Goal: Task Accomplishment & Management: Manage account settings

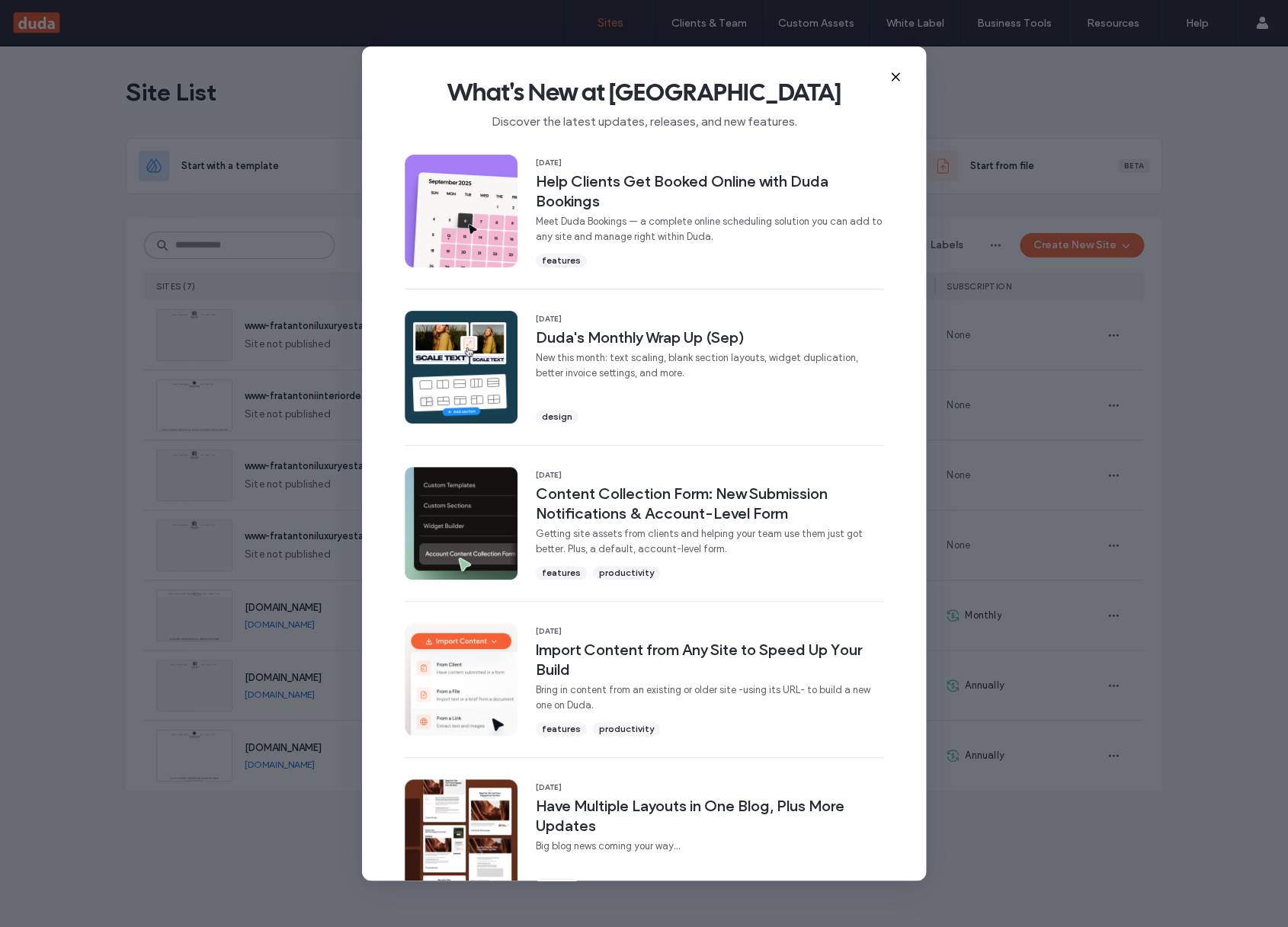
click at [898, 73] on icon at bounding box center [896, 76] width 12 height 12
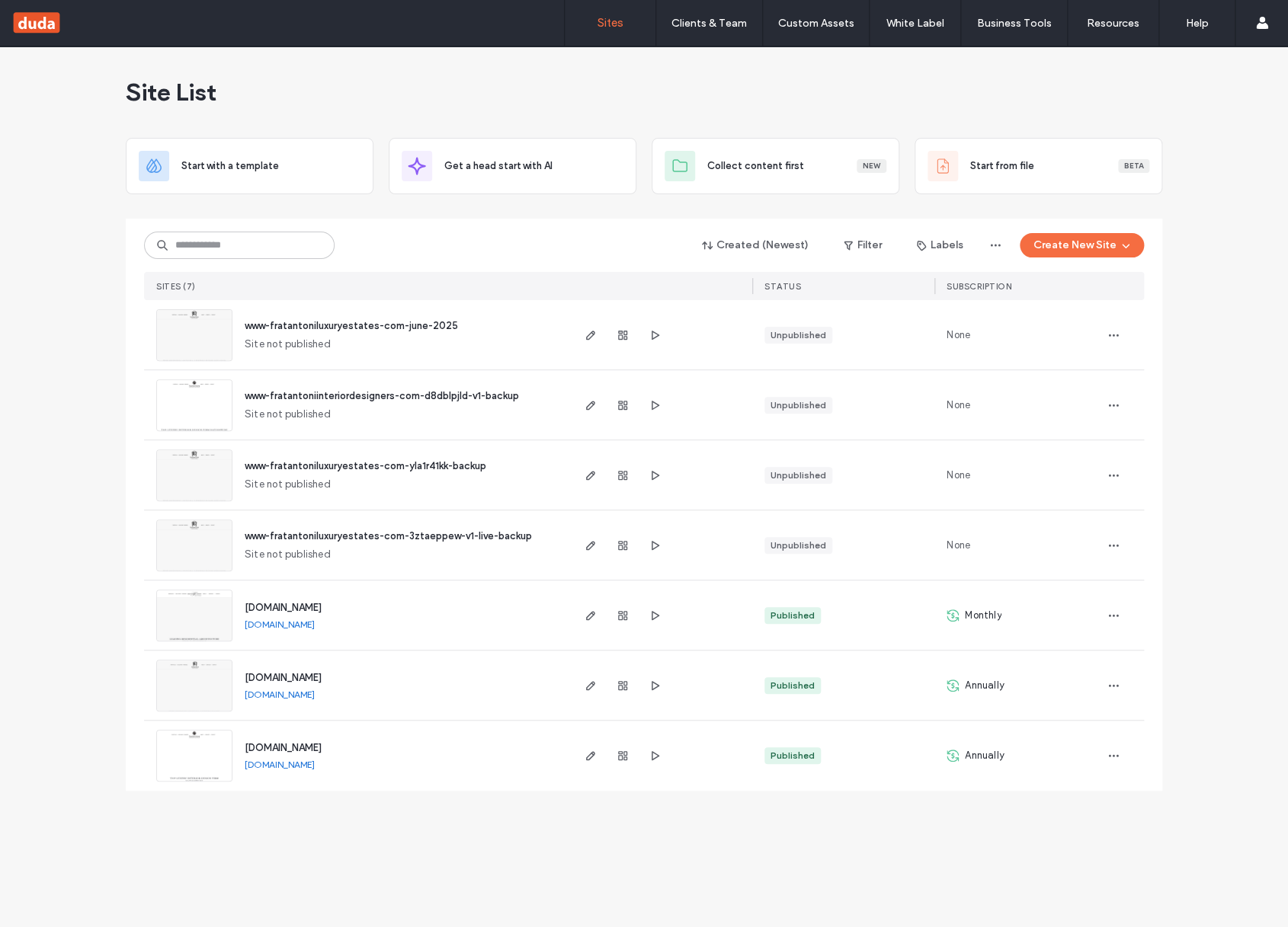
click at [322, 746] on span "[DOMAIN_NAME]" at bounding box center [283, 748] width 77 height 12
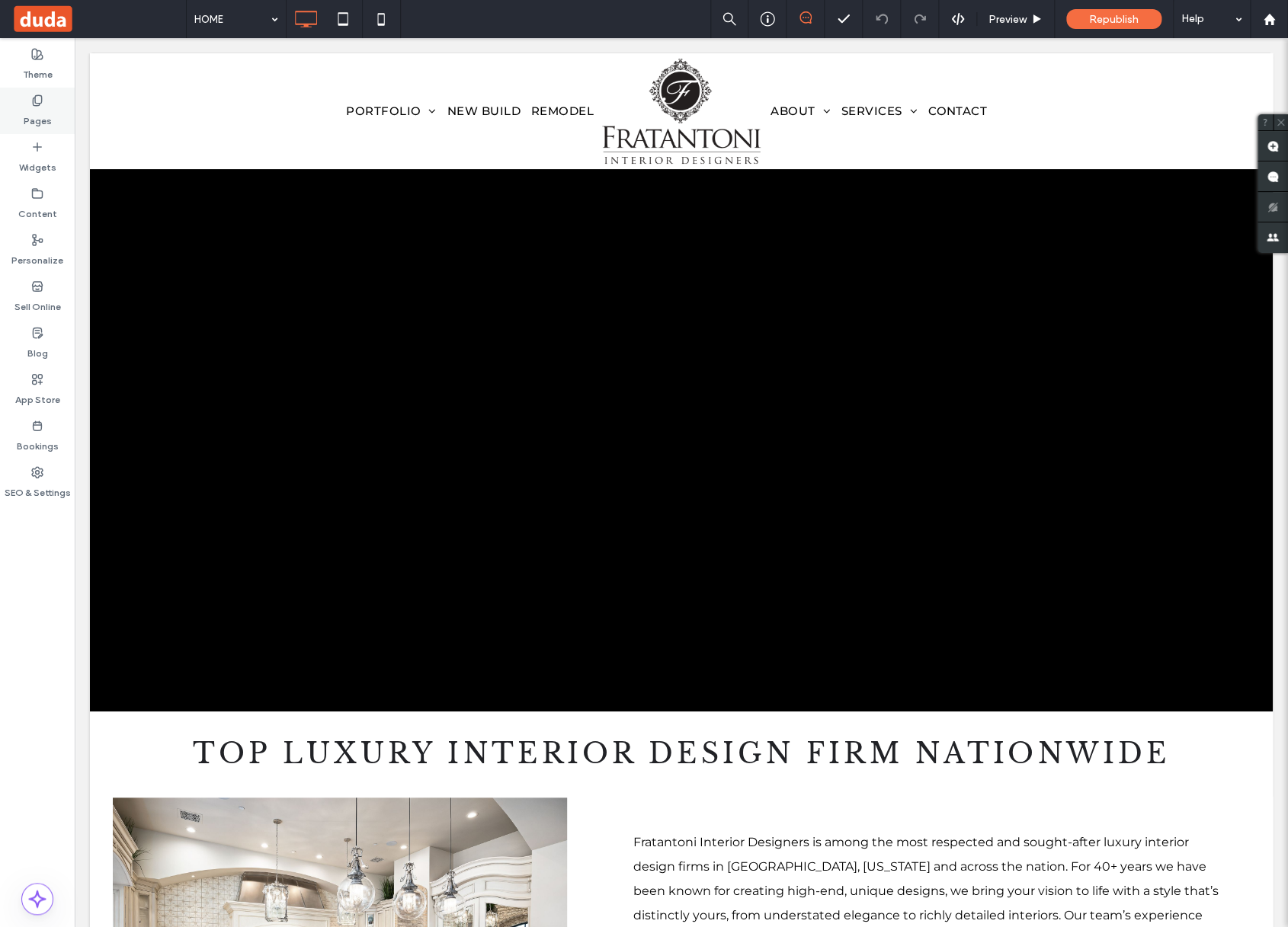
click at [40, 96] on icon at bounding box center [37, 101] width 12 height 12
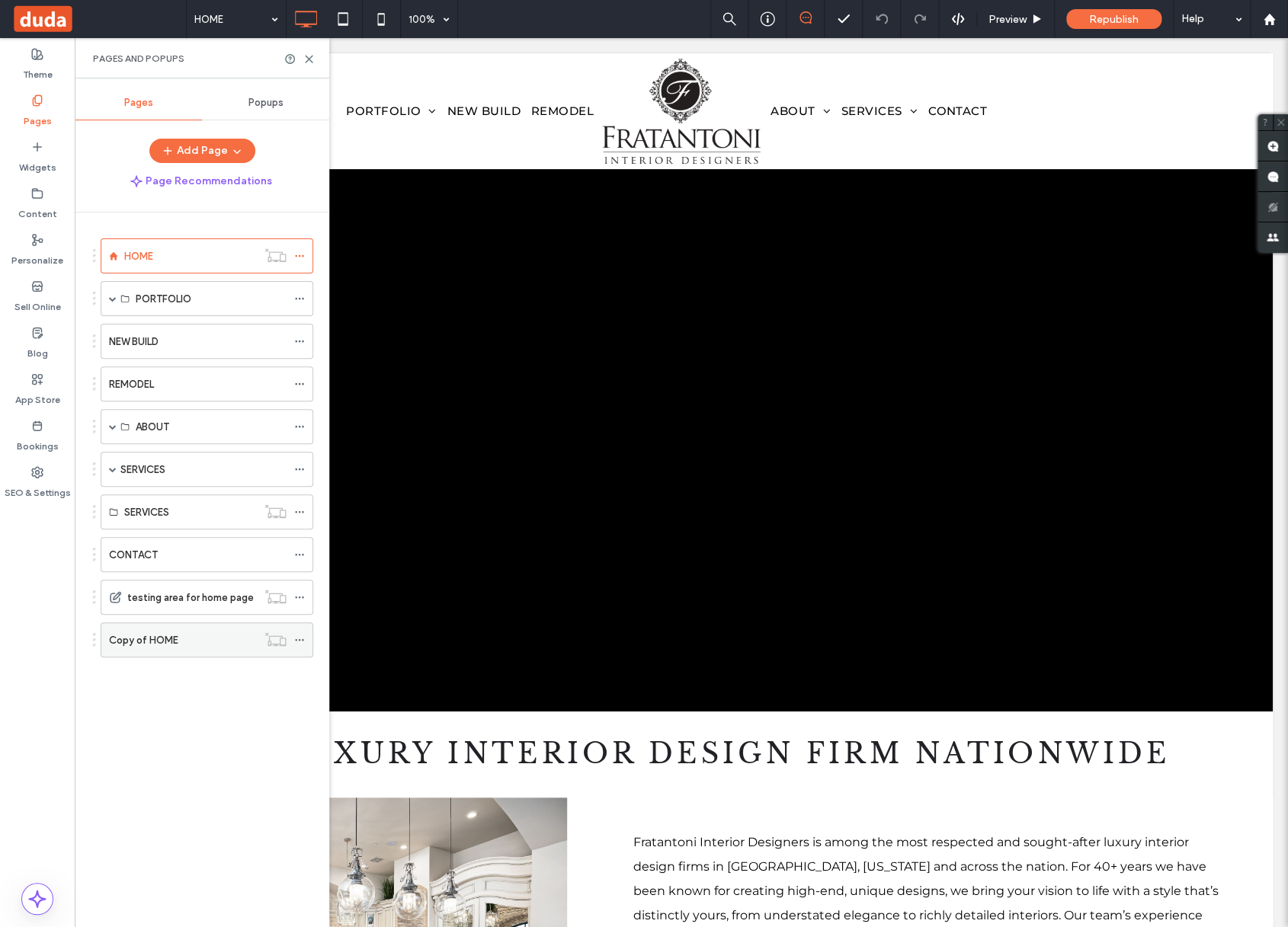
click at [199, 632] on div "Copy of HOME" at bounding box center [183, 640] width 148 height 33
click at [313, 57] on icon at bounding box center [309, 59] width 12 height 12
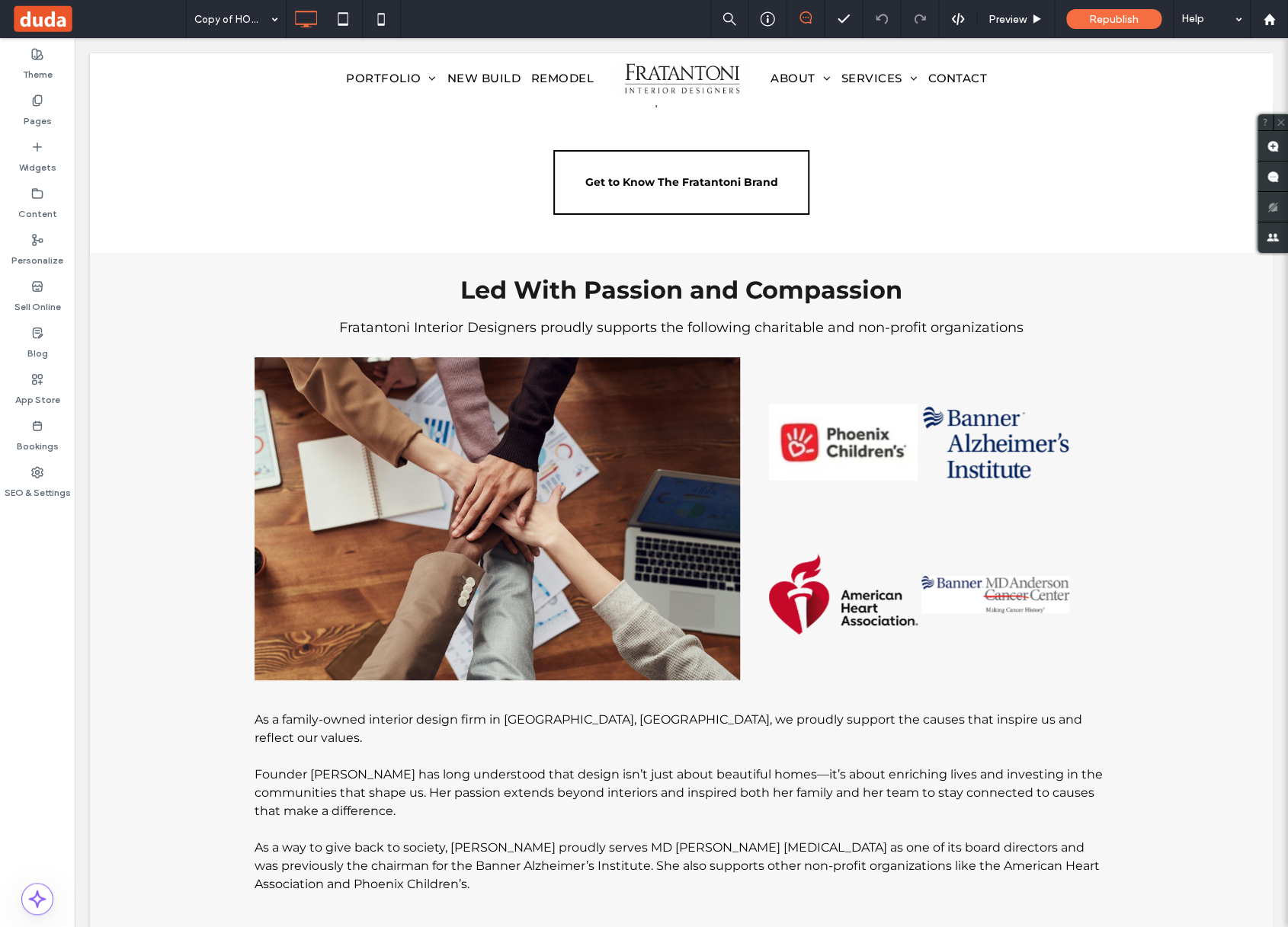
scroll to position [2680, 0]
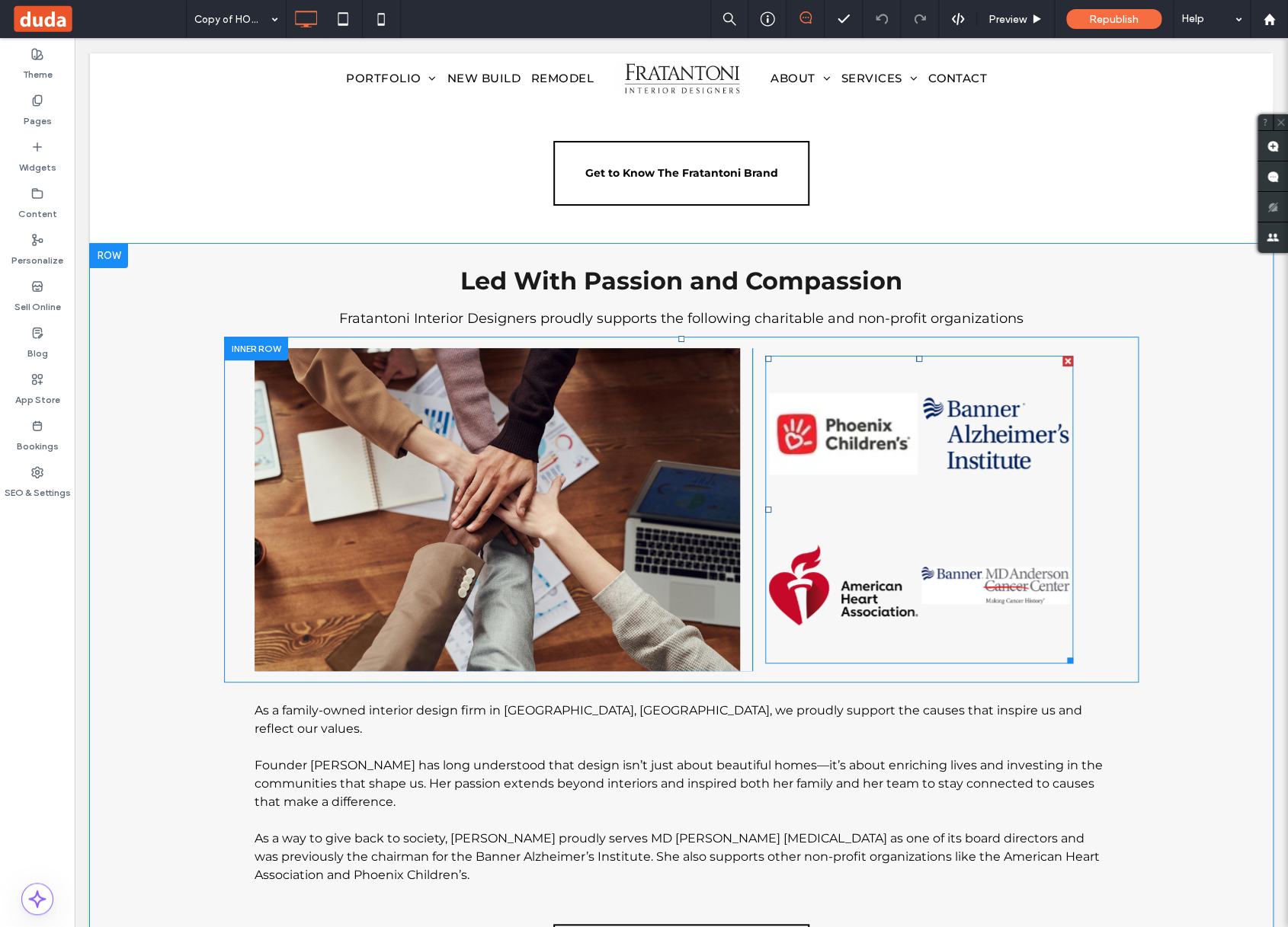
click at [840, 355] on link at bounding box center [842, 433] width 157 height 157
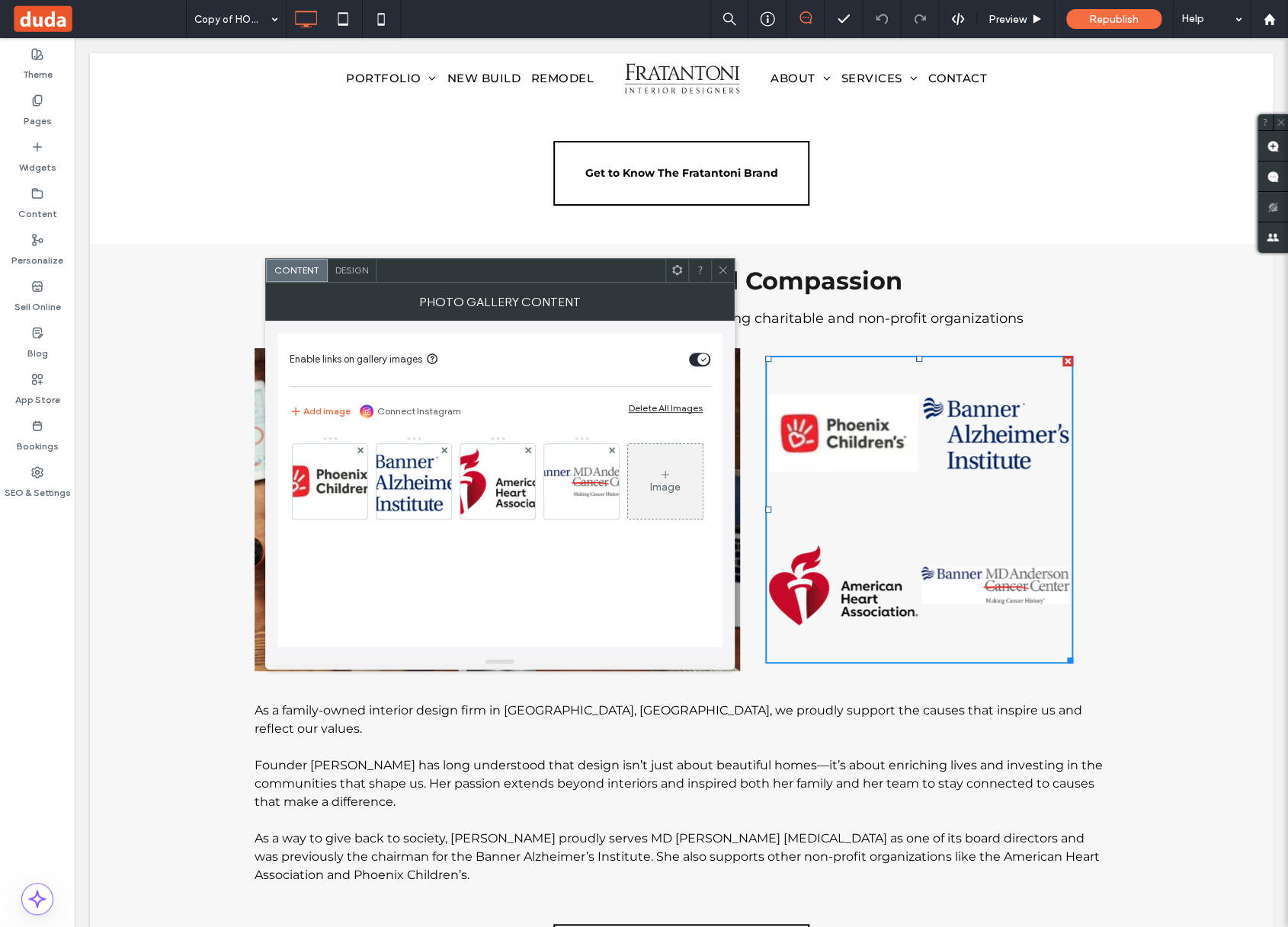
click at [650, 494] on div "Image" at bounding box center [665, 487] width 31 height 13
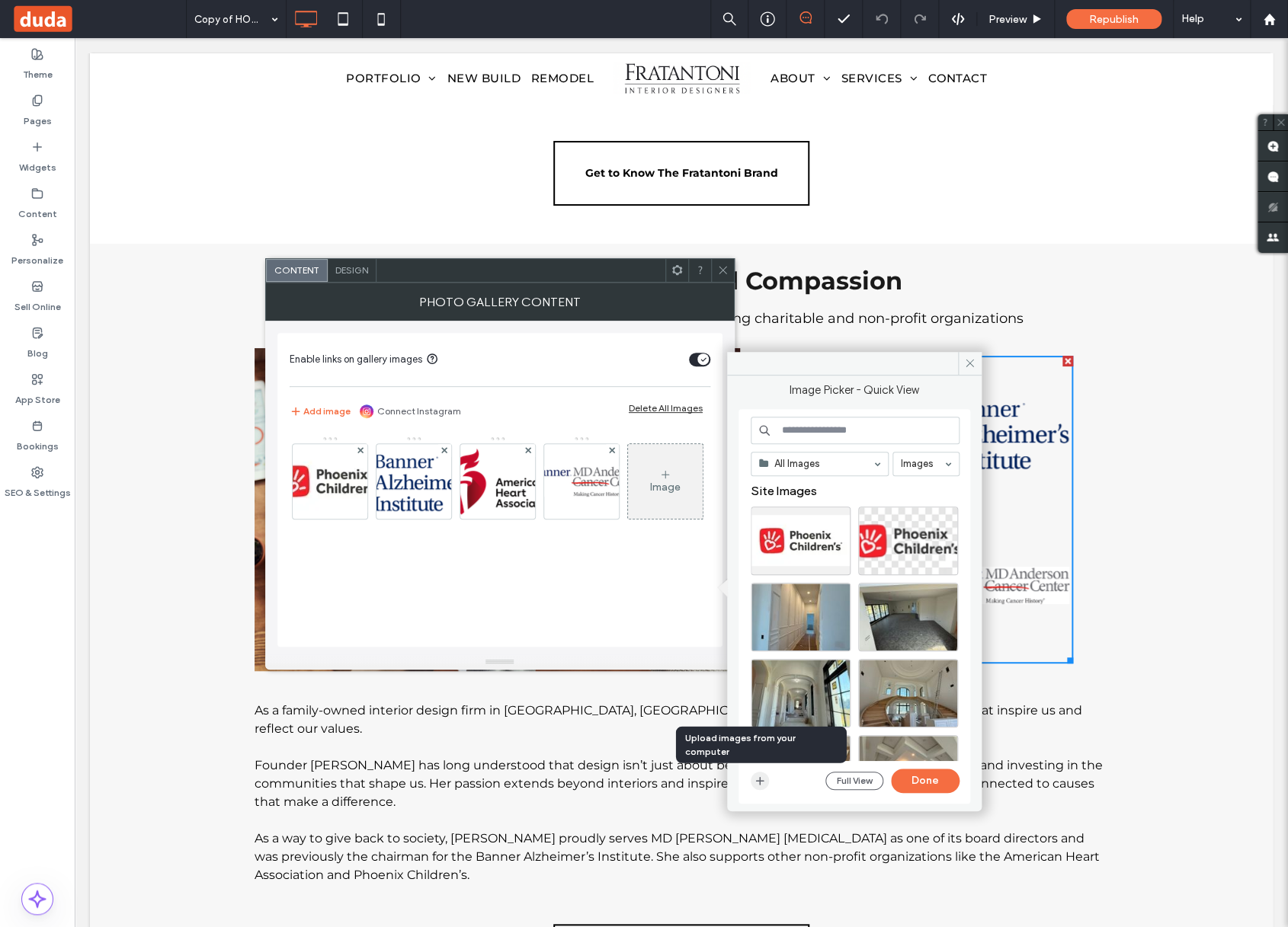
click at [758, 781] on icon "button" at bounding box center [759, 781] width 12 height 12
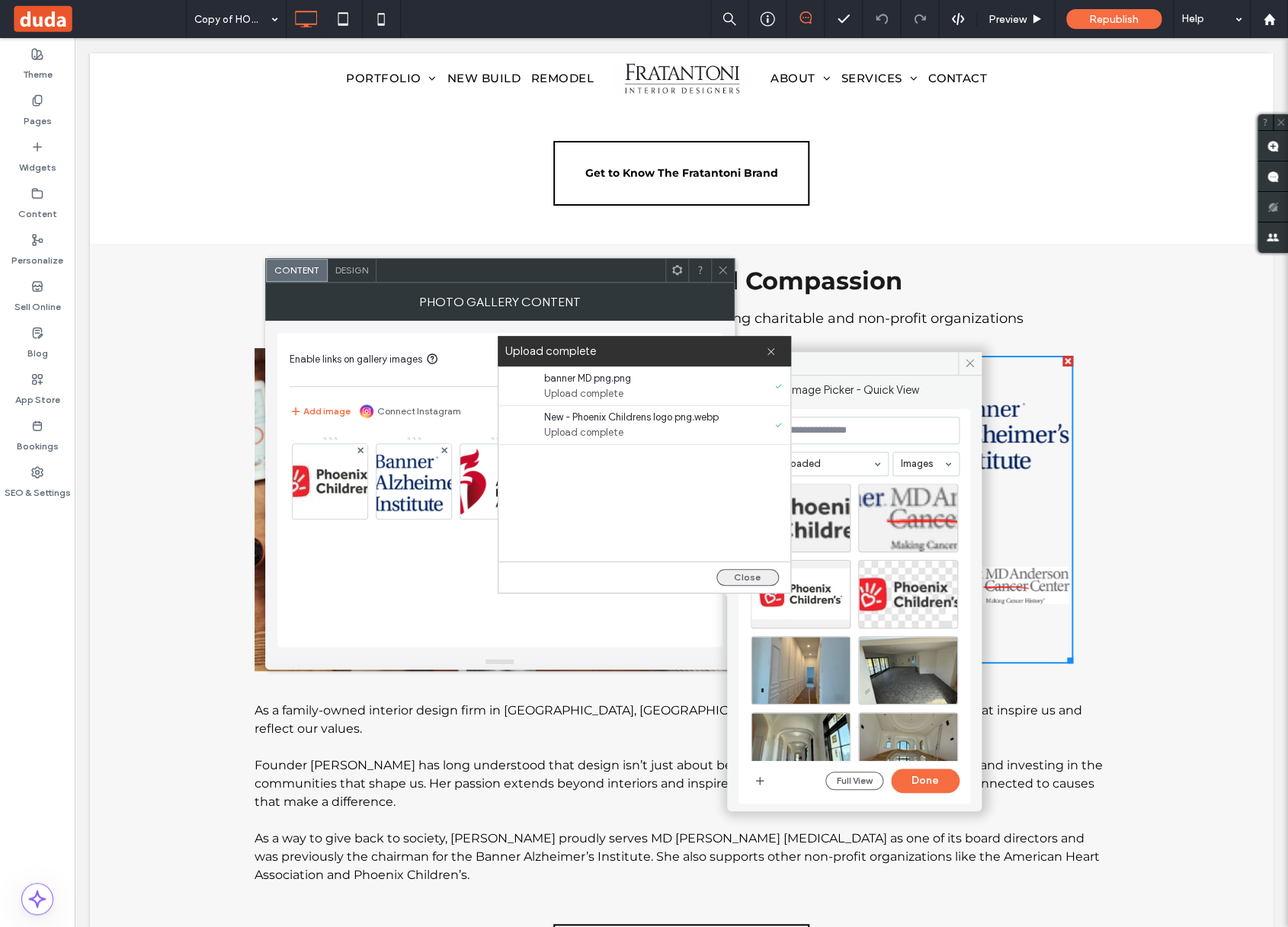
click at [762, 574] on button "Close" at bounding box center [748, 578] width 62 height 17
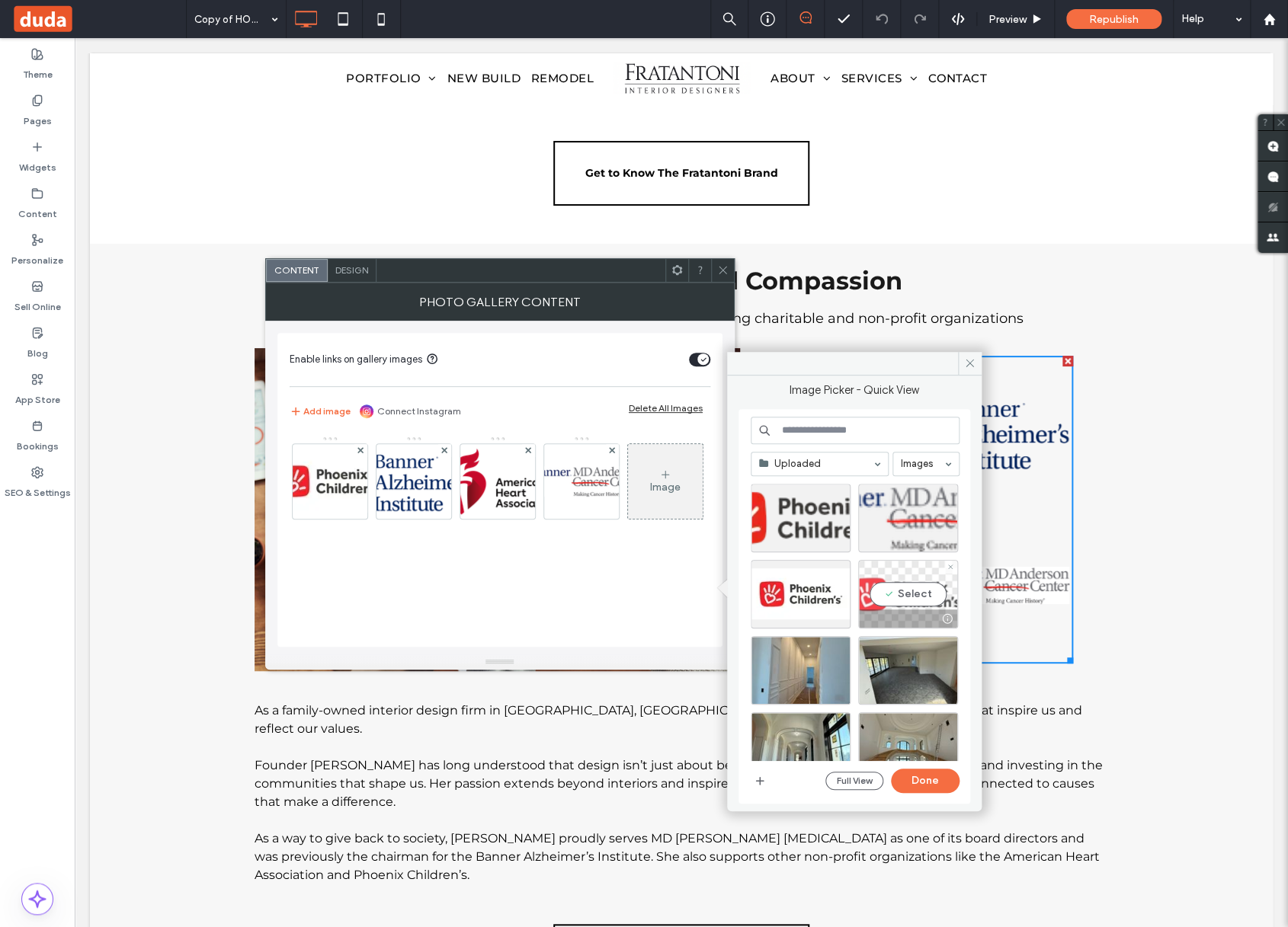
click at [919, 591] on div "Select" at bounding box center [908, 594] width 100 height 68
click at [909, 591] on div at bounding box center [908, 594] width 100 height 68
click at [918, 592] on div "Select" at bounding box center [908, 594] width 100 height 68
click at [925, 596] on div at bounding box center [908, 594] width 100 height 68
click at [926, 589] on div "Select" at bounding box center [908, 594] width 100 height 68
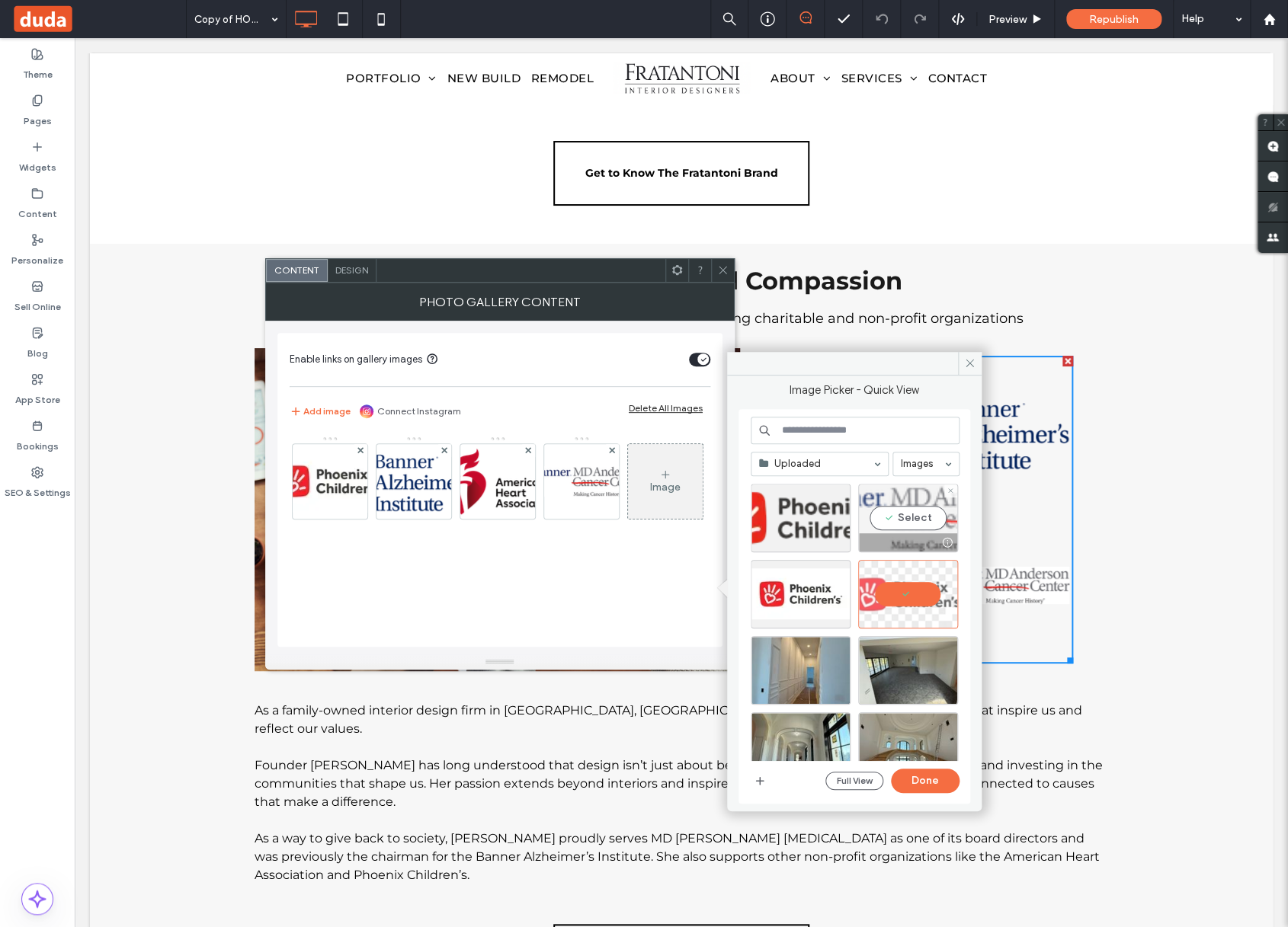
click at [949, 544] on div at bounding box center [947, 542] width 19 height 12
click at [840, 542] on div at bounding box center [840, 542] width 19 height 12
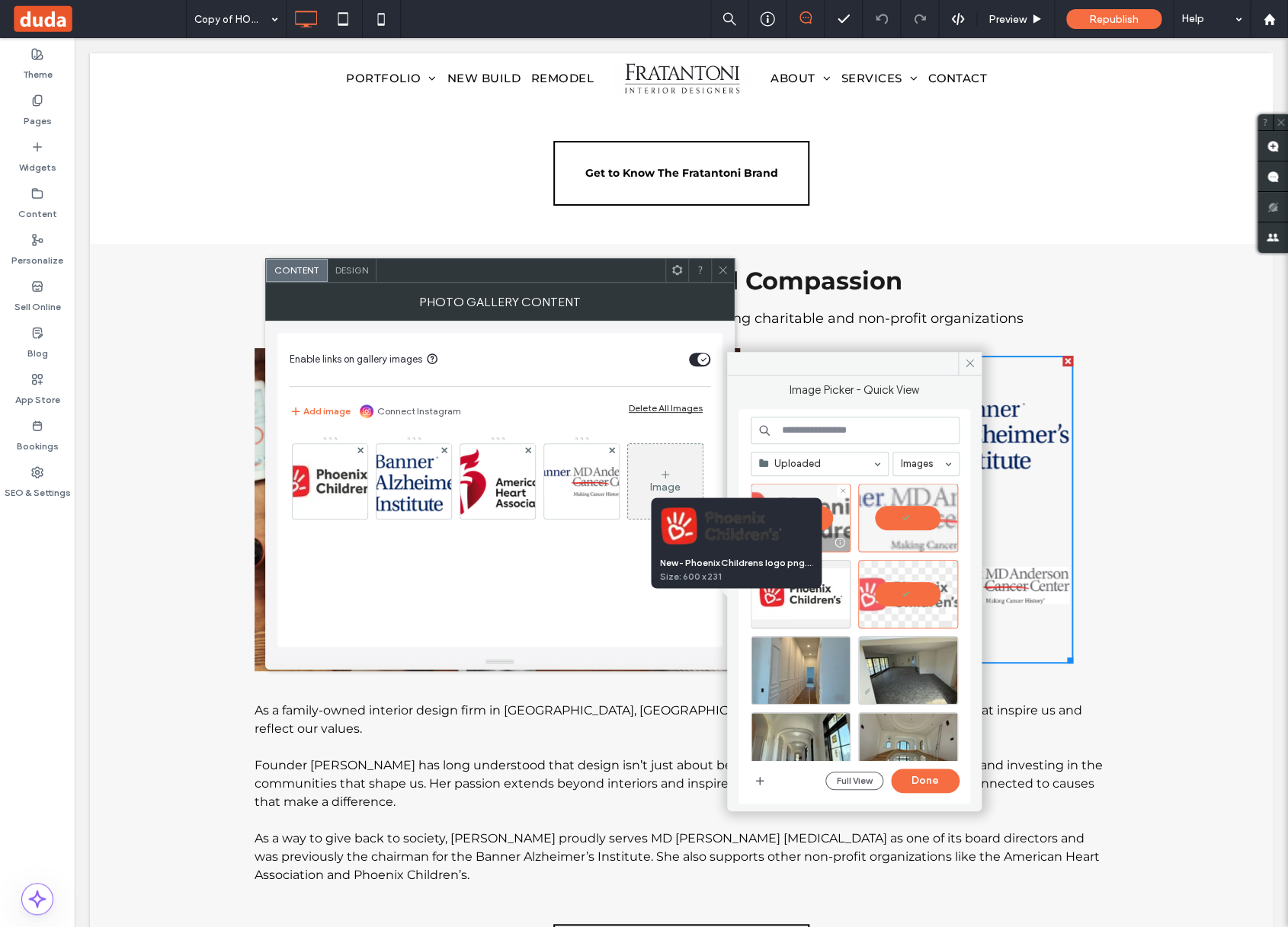
click at [840, 542] on div at bounding box center [840, 542] width 19 height 12
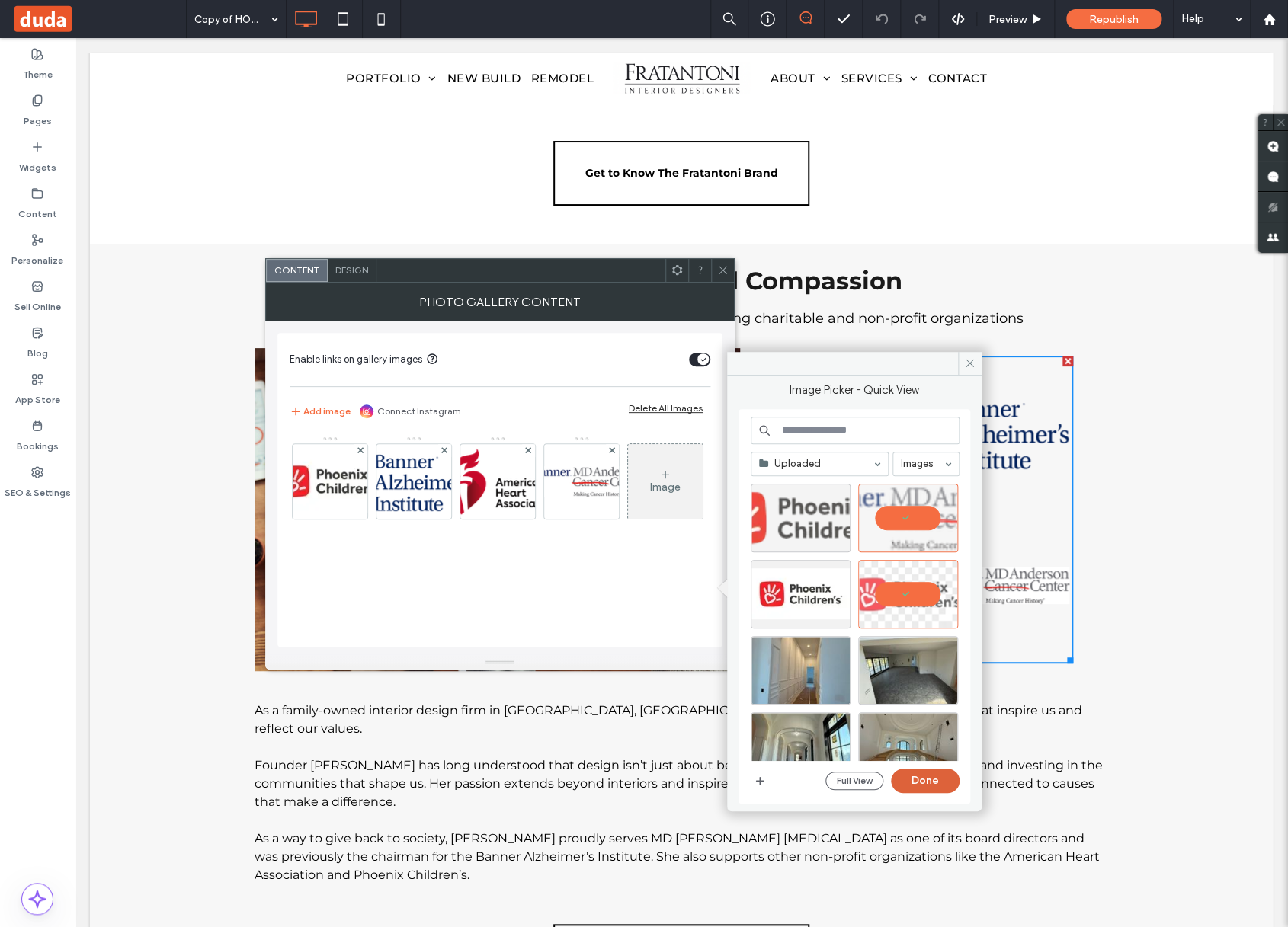
click at [907, 777] on button "Done" at bounding box center [925, 781] width 68 height 24
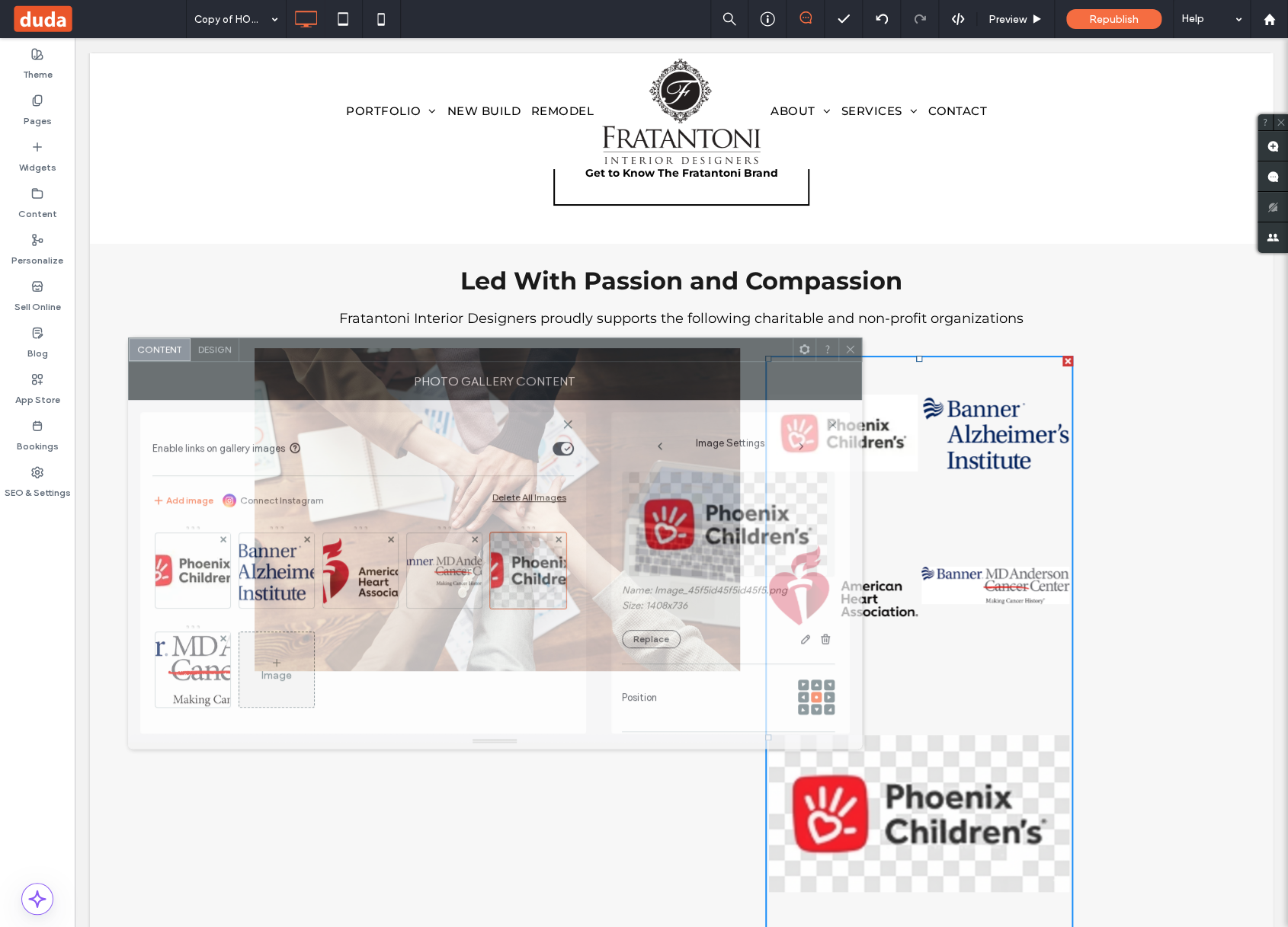
drag, startPoint x: 799, startPoint y: 279, endPoint x: 662, endPoint y: 358, distance: 158.1
click at [662, 358] on div at bounding box center [516, 349] width 553 height 22
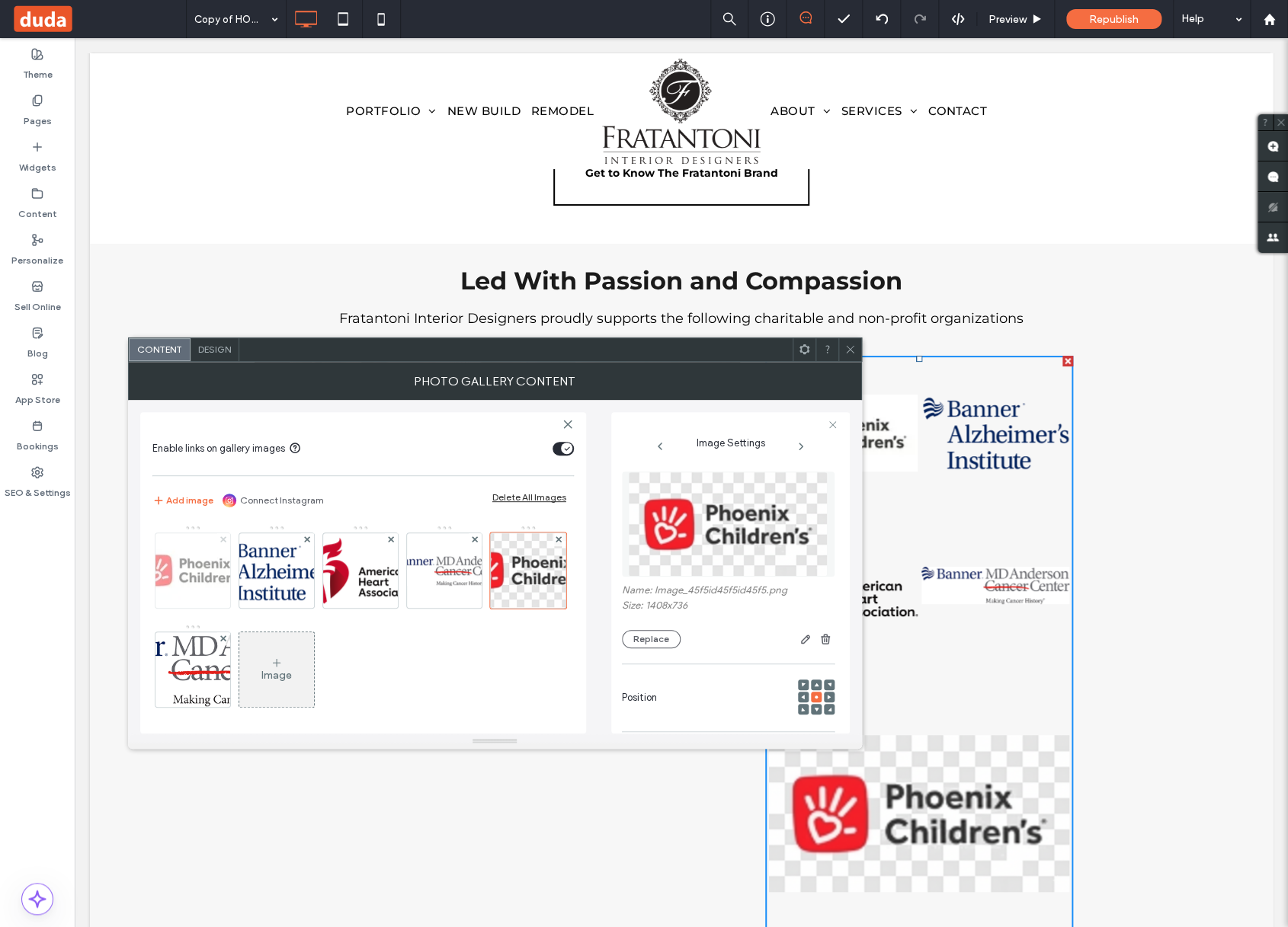
click at [226, 537] on icon at bounding box center [223, 539] width 6 height 6
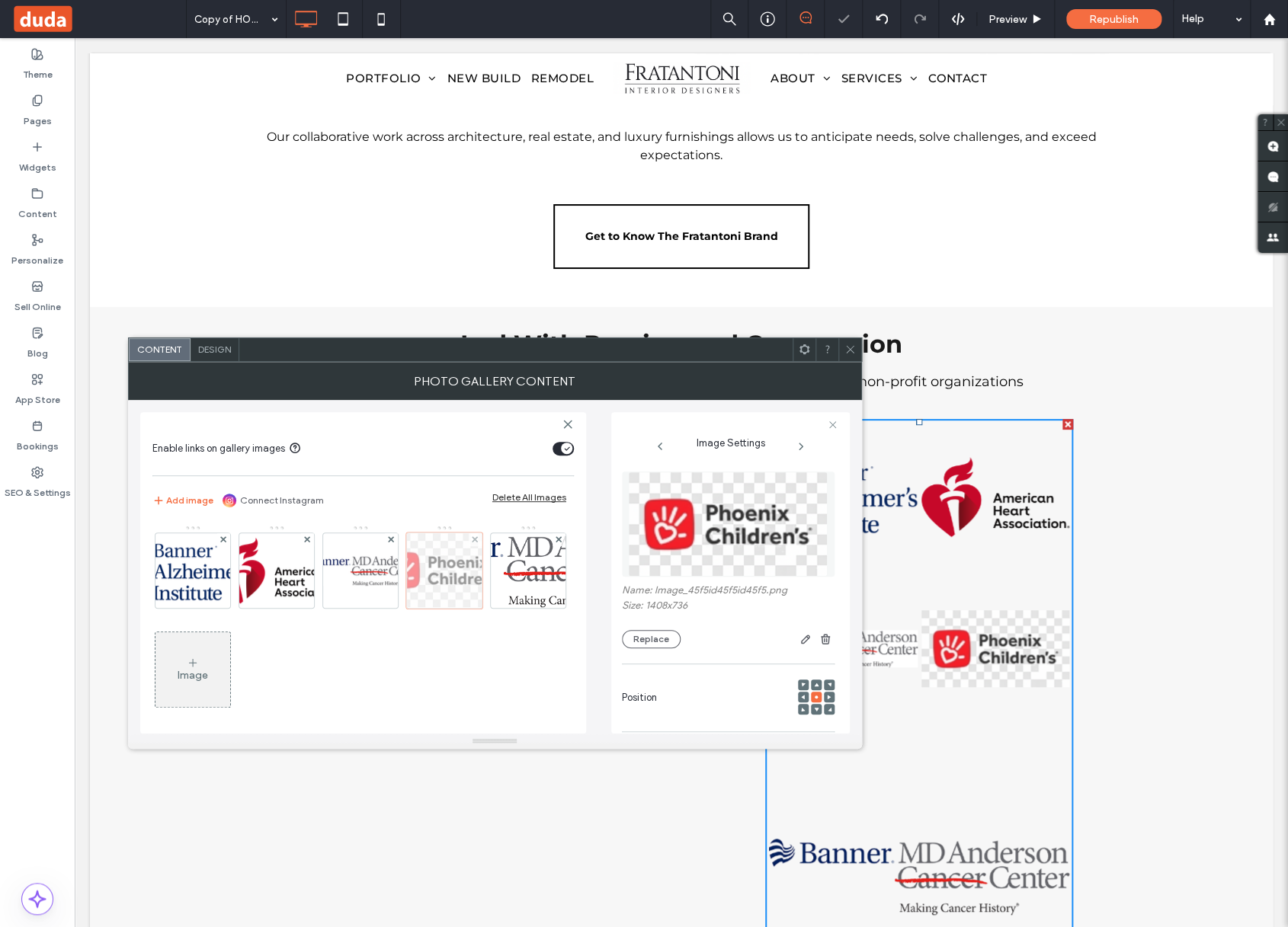
scroll to position [2743, 0]
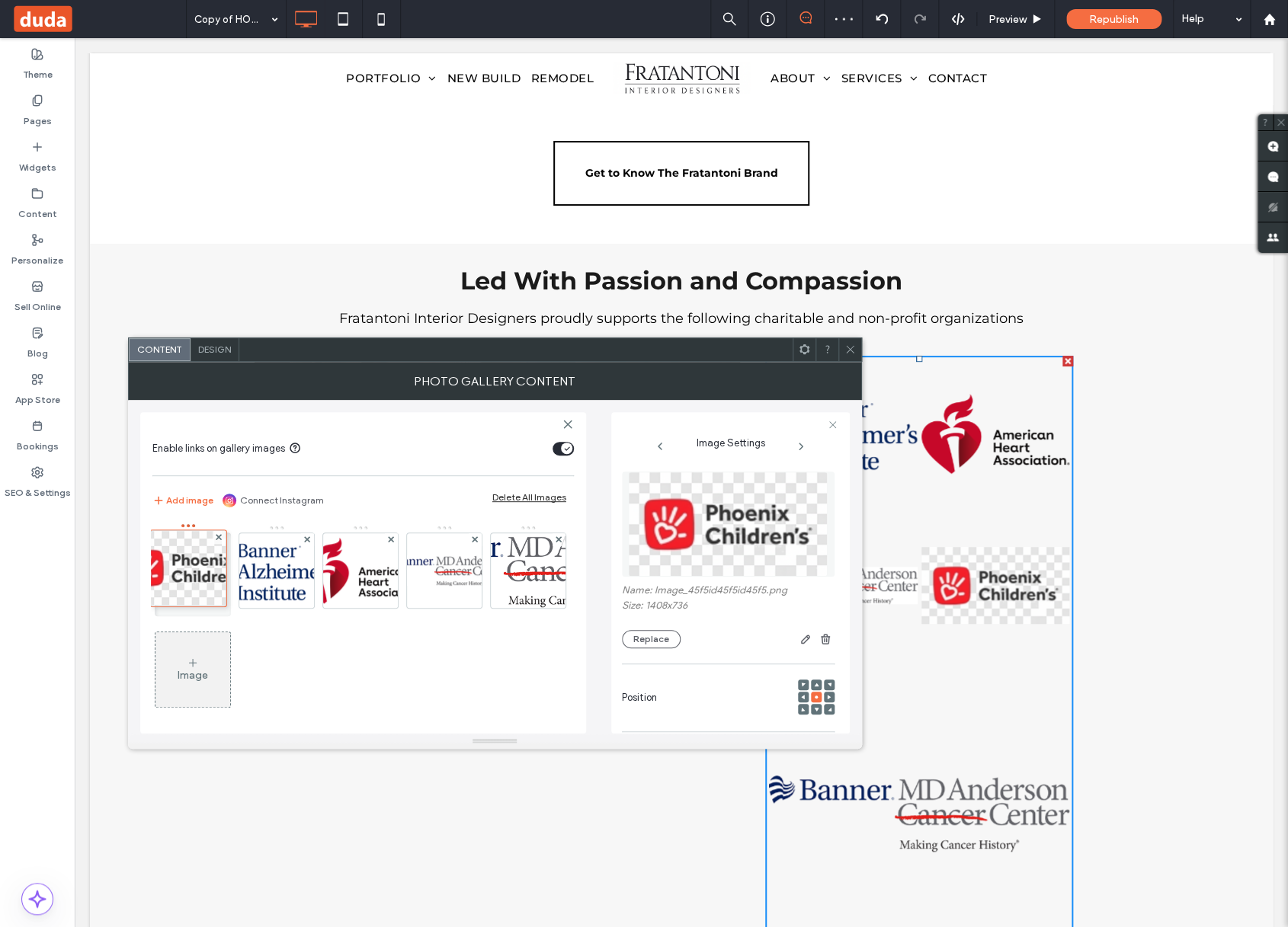
drag, startPoint x: 446, startPoint y: 527, endPoint x: 160, endPoint y: 525, distance: 286.0
click at [160, 525] on div "Image" at bounding box center [360, 624] width 420 height 198
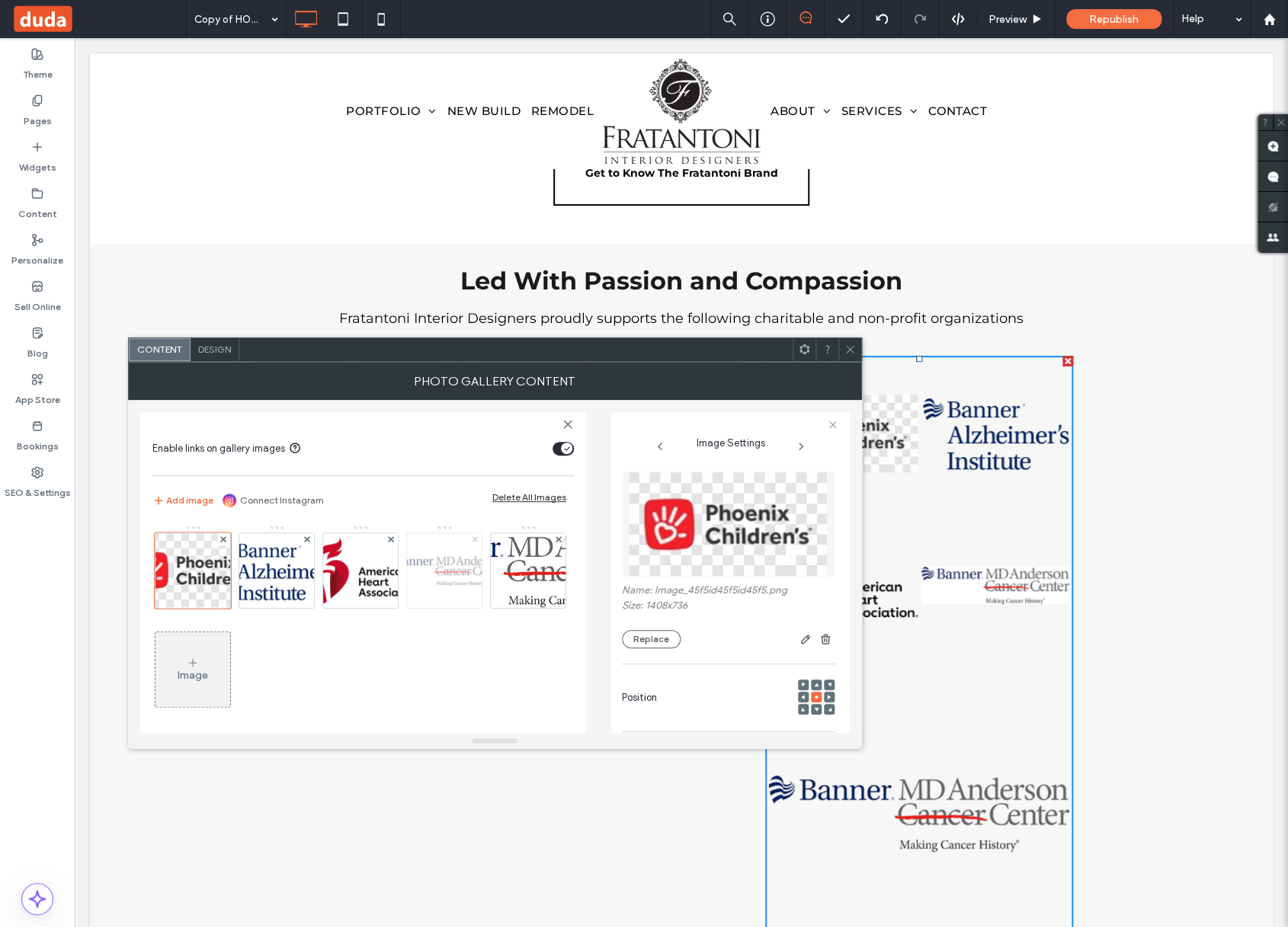
click at [477, 537] on icon at bounding box center [474, 539] width 6 height 6
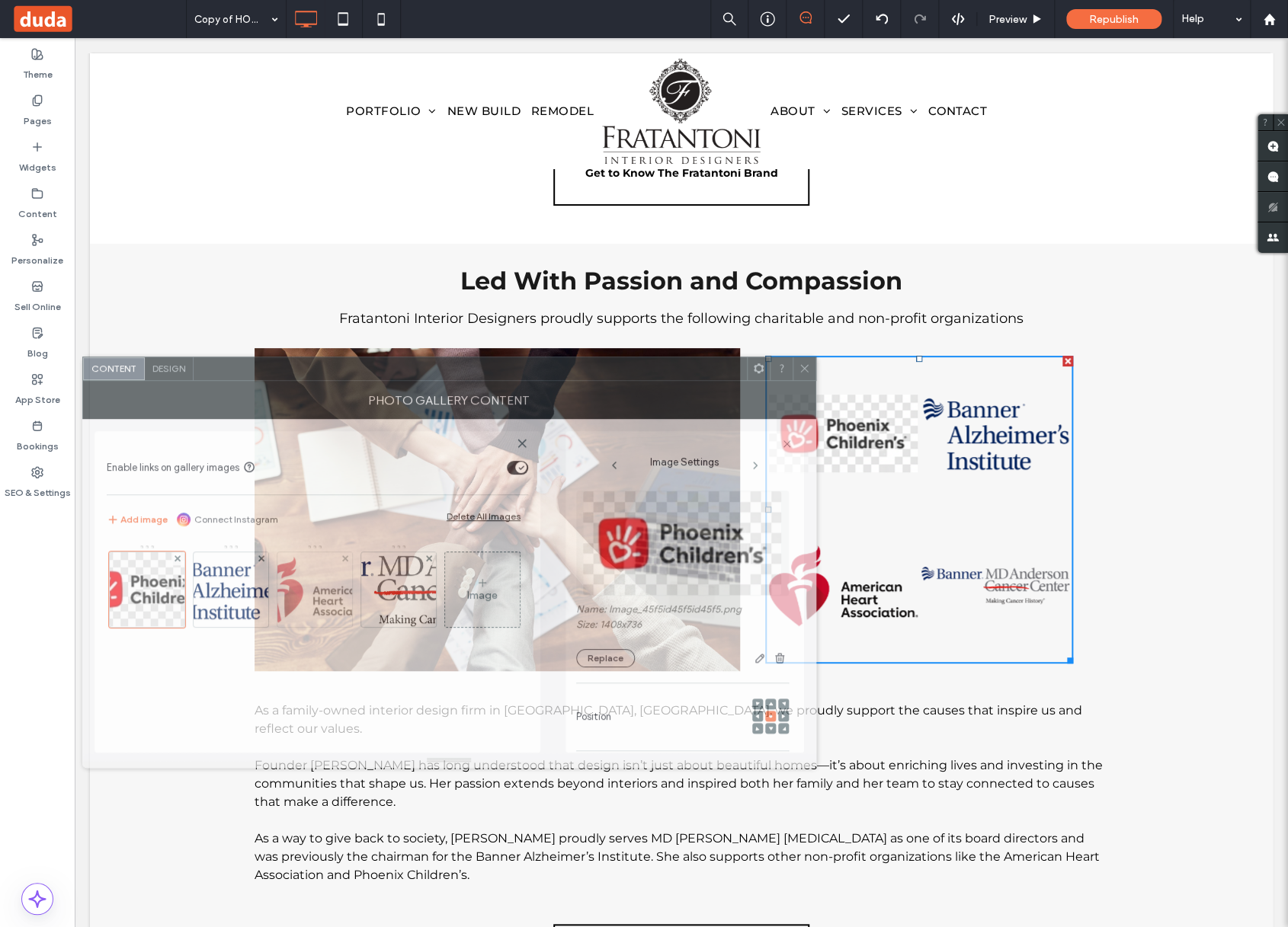
drag, startPoint x: 716, startPoint y: 358, endPoint x: 321, endPoint y: 629, distance: 479.0
click at [669, 380] on div at bounding box center [470, 368] width 553 height 22
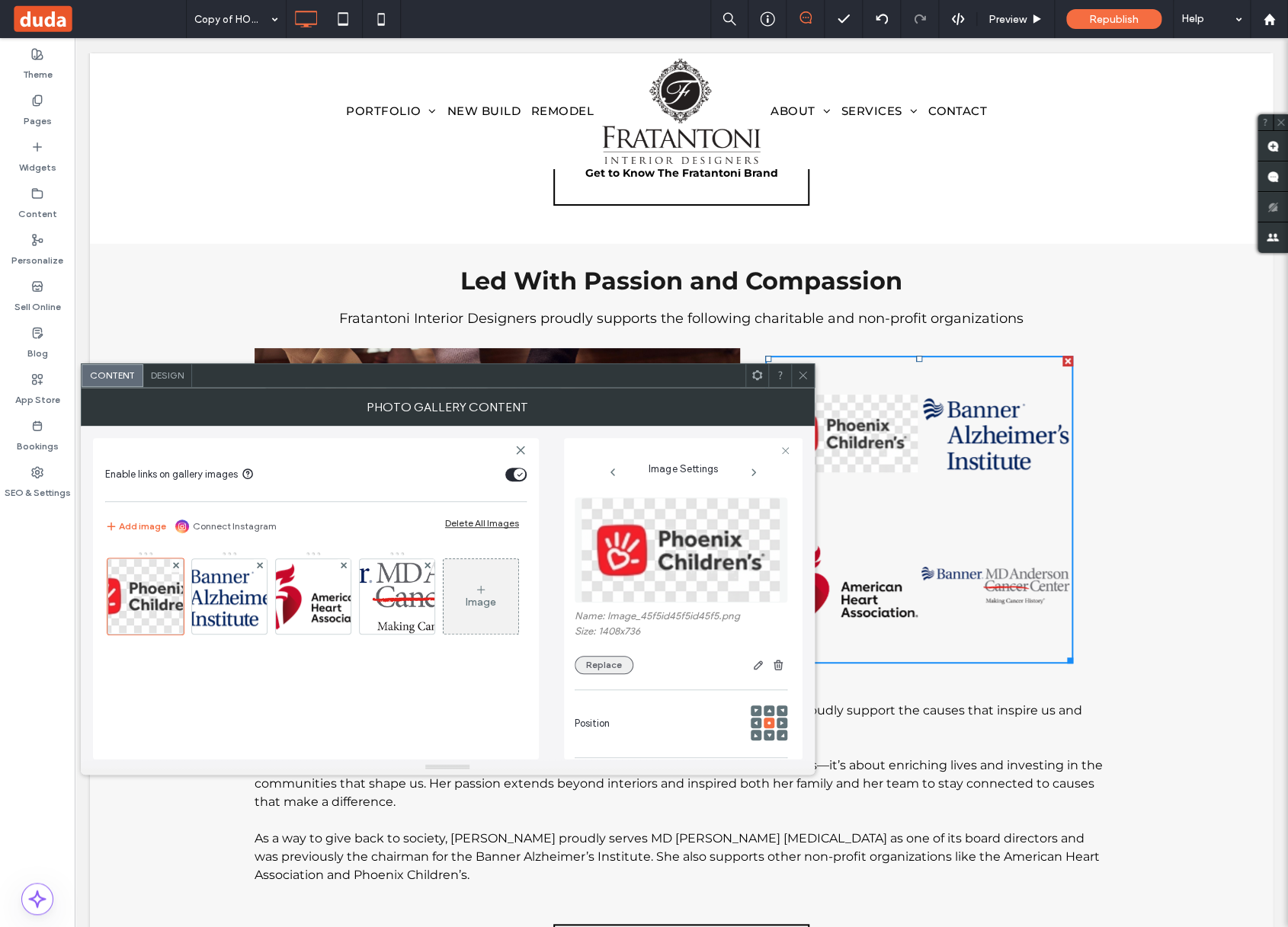
click at [619, 666] on button "Replace" at bounding box center [604, 665] width 59 height 18
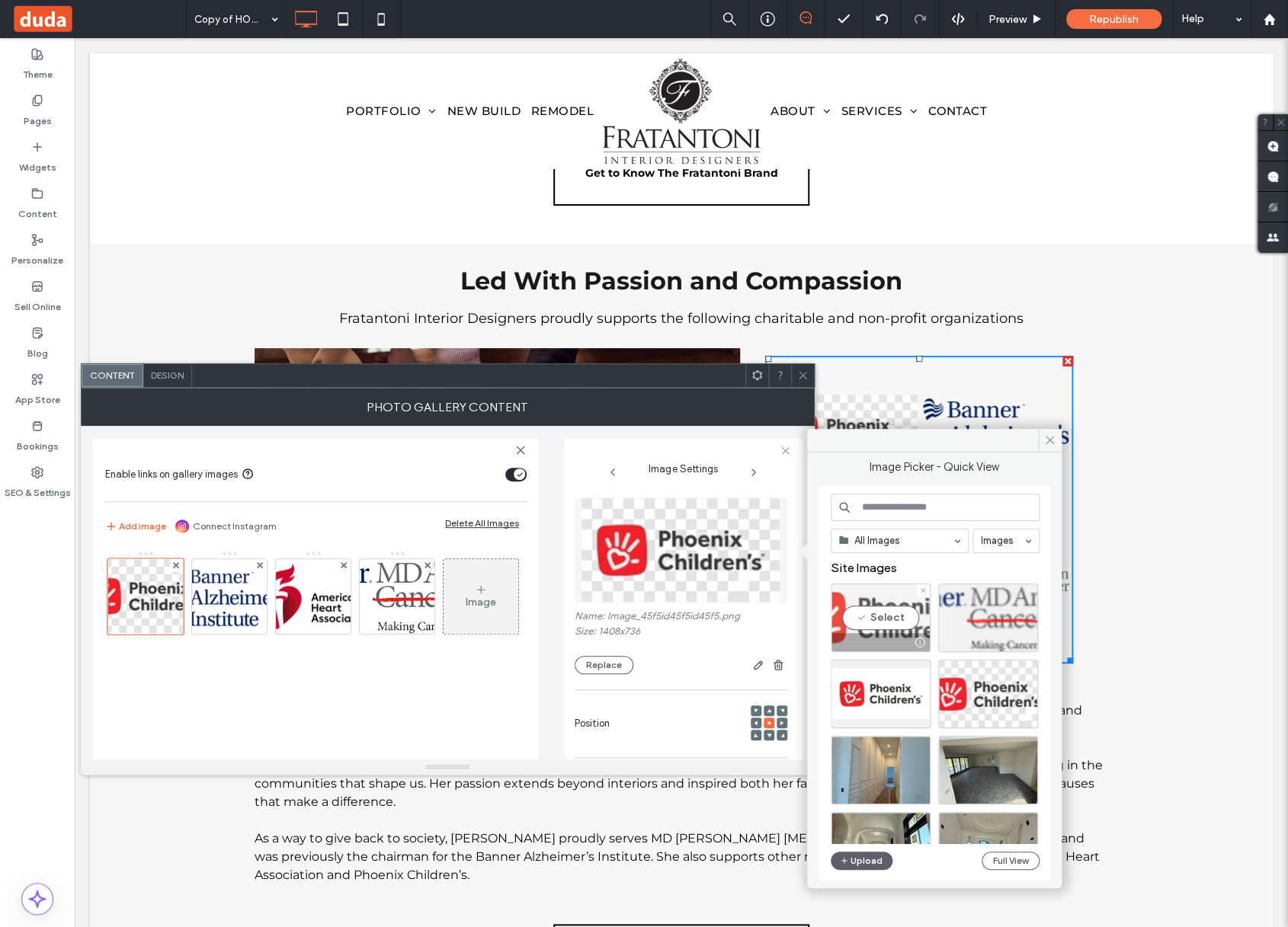
click at [885, 618] on div "Select" at bounding box center [881, 618] width 100 height 68
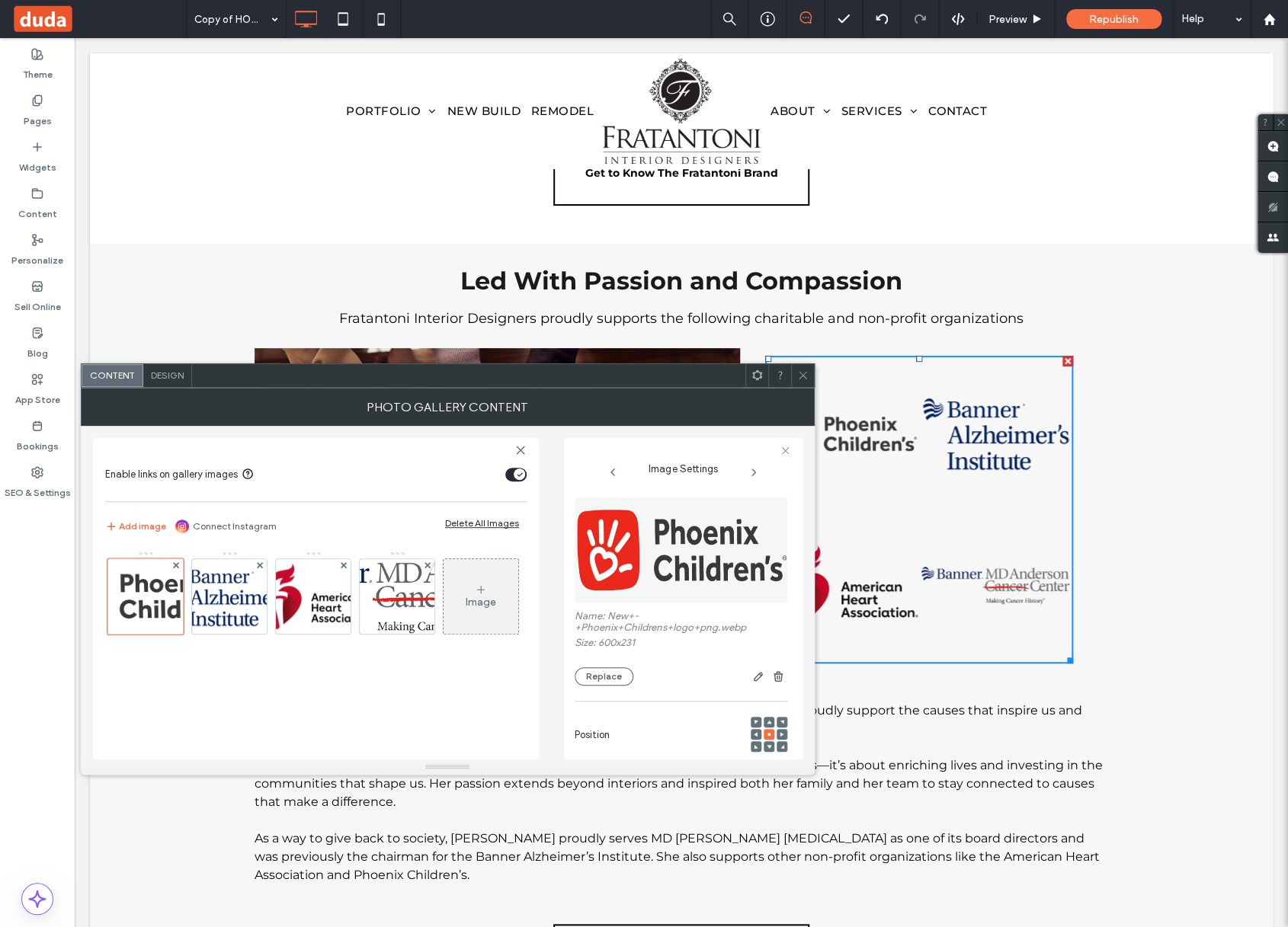
click at [628, 389] on div "Photo Gallery Content" at bounding box center [447, 407] width 734 height 38
click at [804, 383] on span at bounding box center [803, 375] width 12 height 22
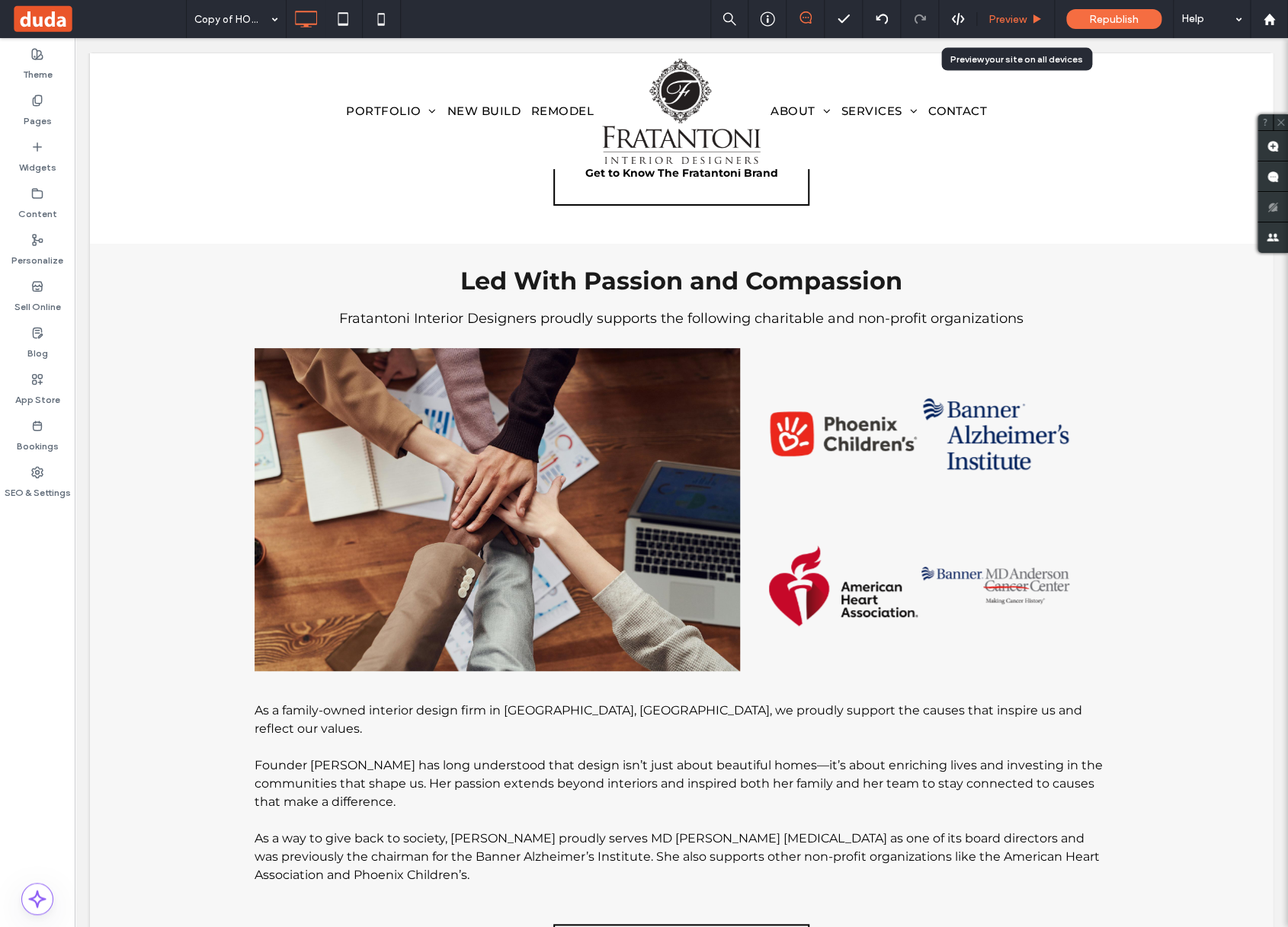
click at [1028, 27] on div "Preview" at bounding box center [1015, 19] width 77 height 38
click at [1031, 12] on div "Preview" at bounding box center [1015, 19] width 77 height 38
click at [841, 16] on icon at bounding box center [843, 19] width 15 height 15
click at [1118, 22] on span "Republish" at bounding box center [1114, 20] width 50 height 13
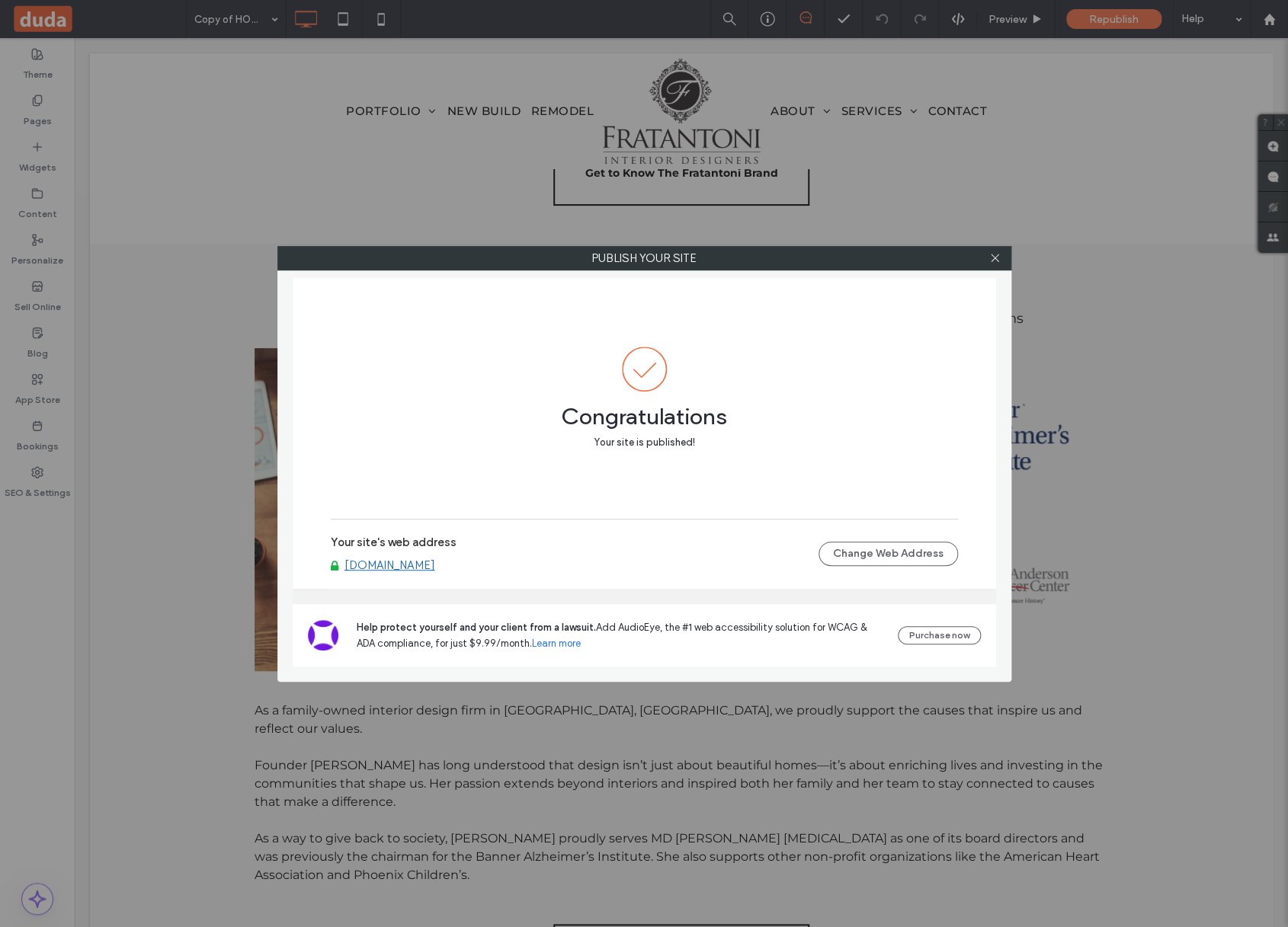
click at [662, 473] on div "Congratulations Your site is published!" at bounding box center [644, 399] width 627 height 242
click at [1000, 267] on div at bounding box center [994, 258] width 22 height 22
click at [998, 264] on icon at bounding box center [995, 258] width 12 height 12
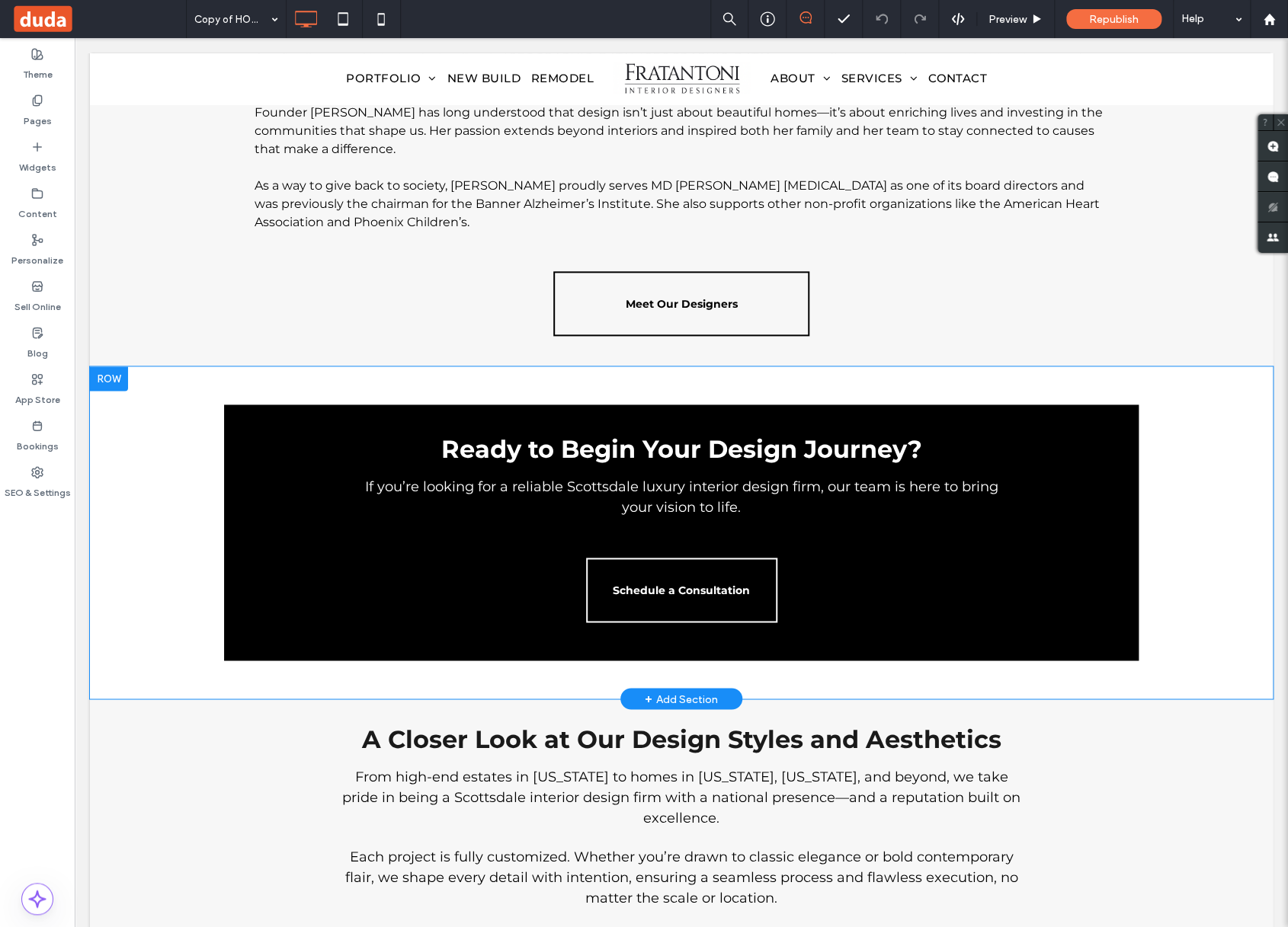
scroll to position [2824, 0]
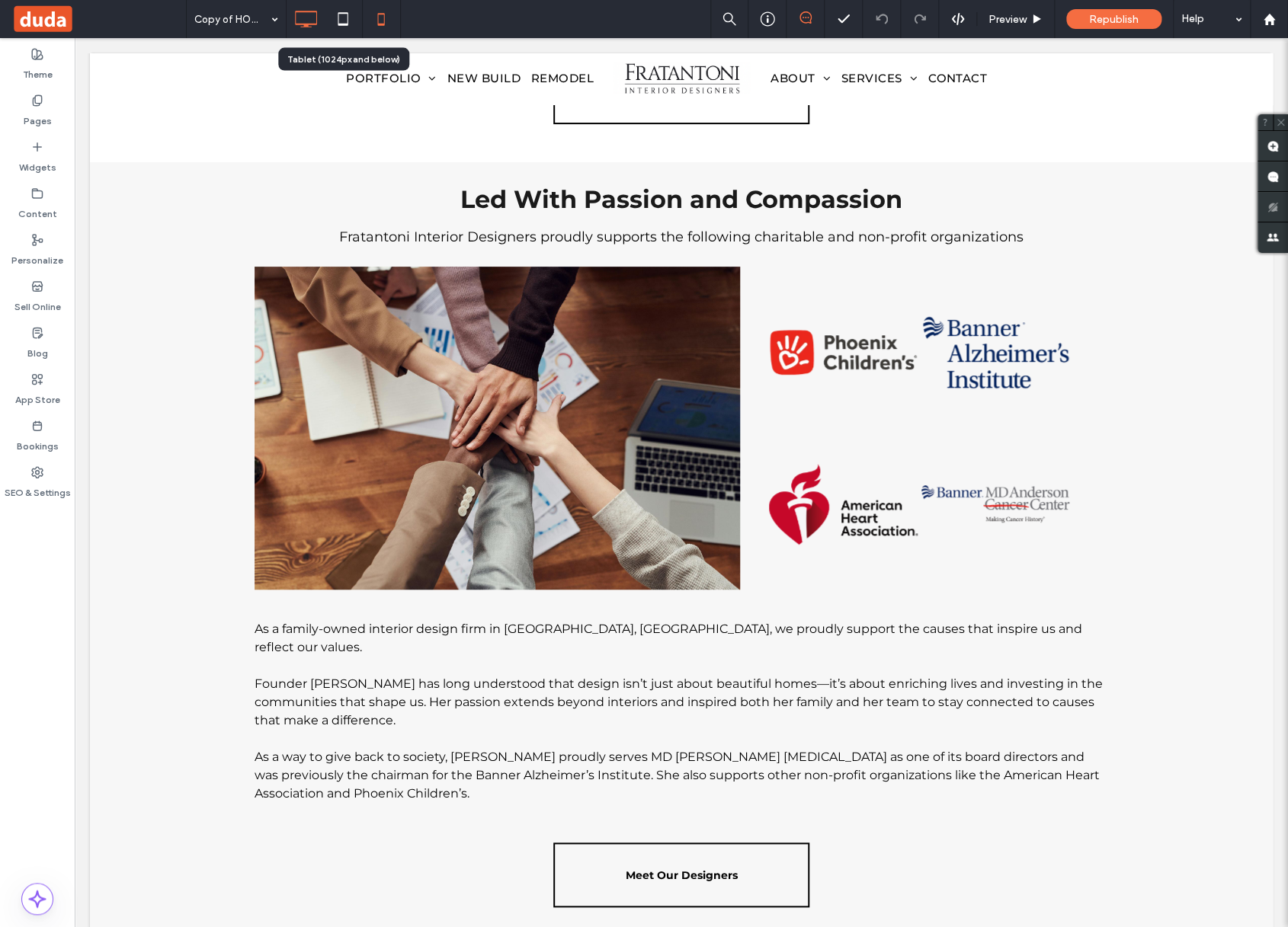
click at [341, 23] on use at bounding box center [343, 19] width 10 height 13
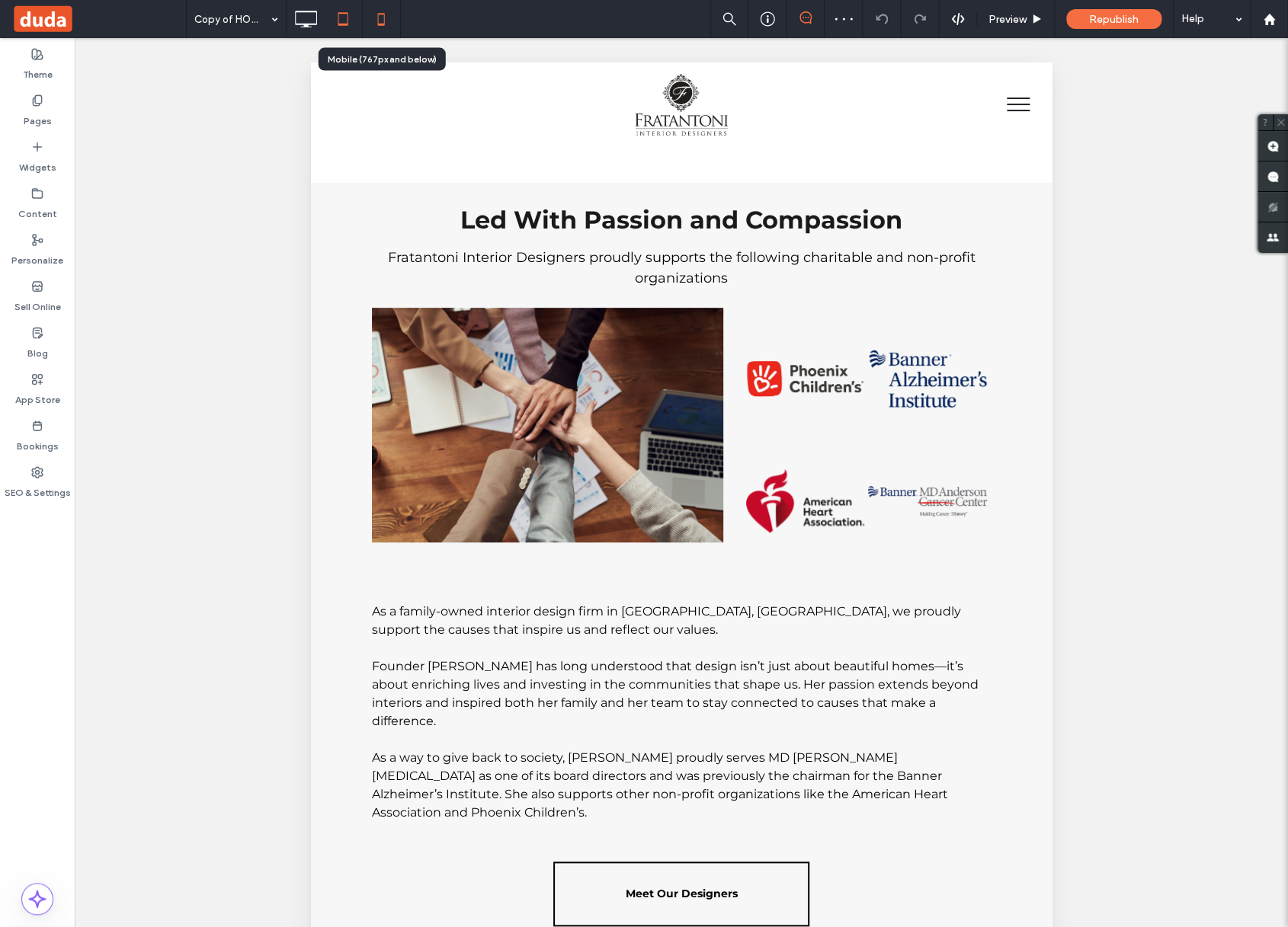
click at [386, 21] on icon at bounding box center [381, 19] width 31 height 31
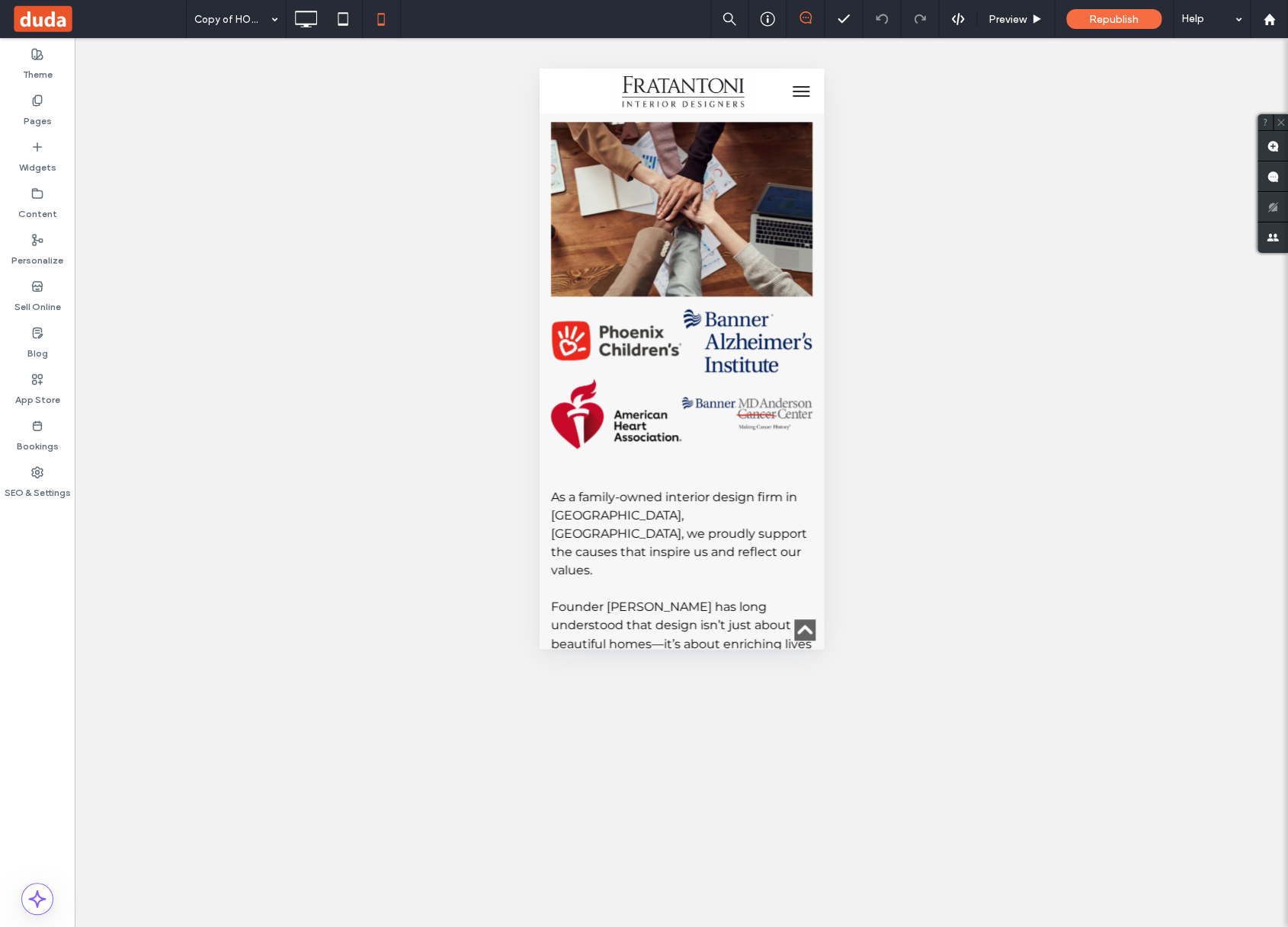
scroll to position [3355, 0]
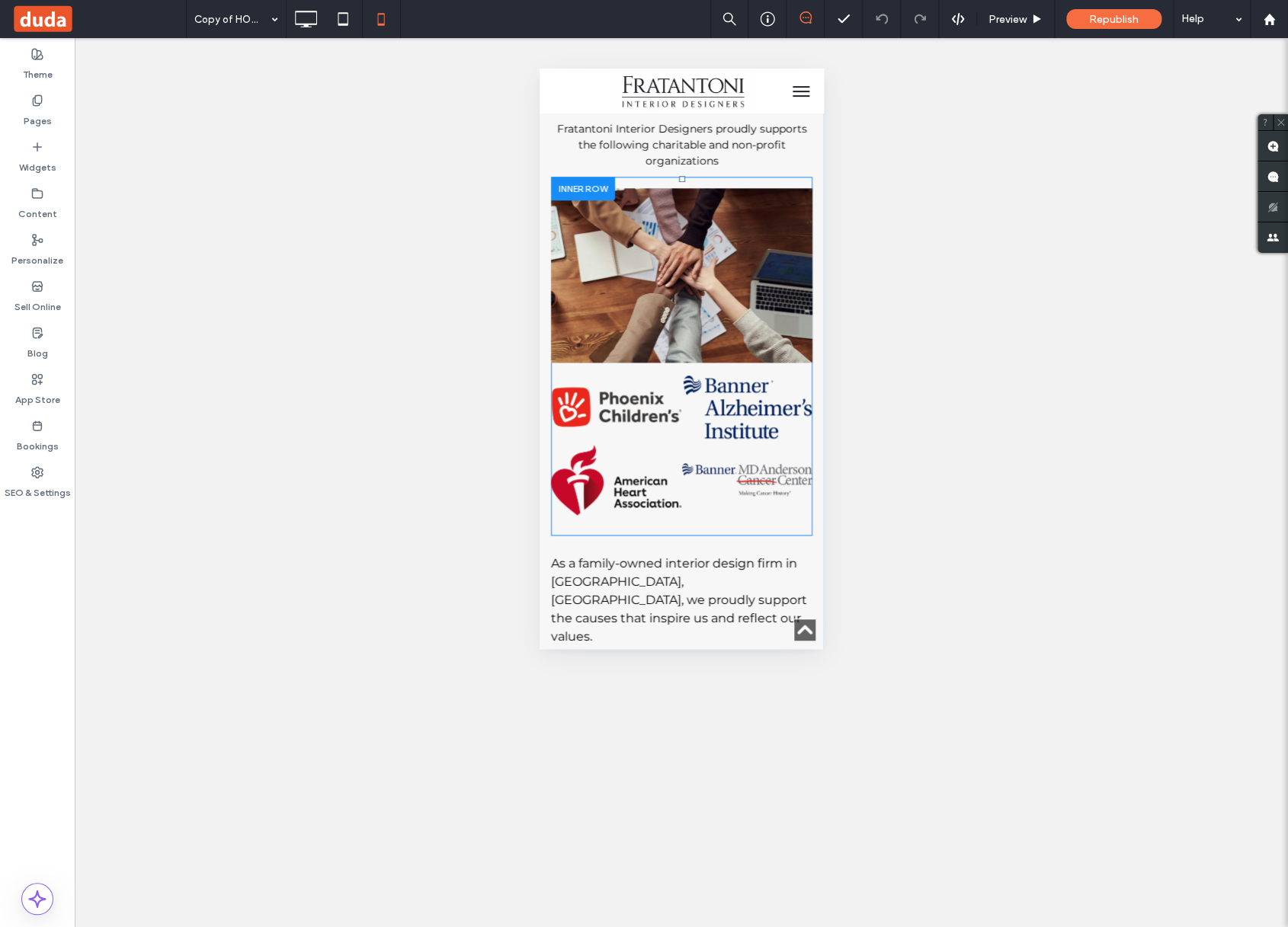
click at [731, 450] on div "Button Button Button Button Click To Paste" at bounding box center [681, 443] width 261 height 161
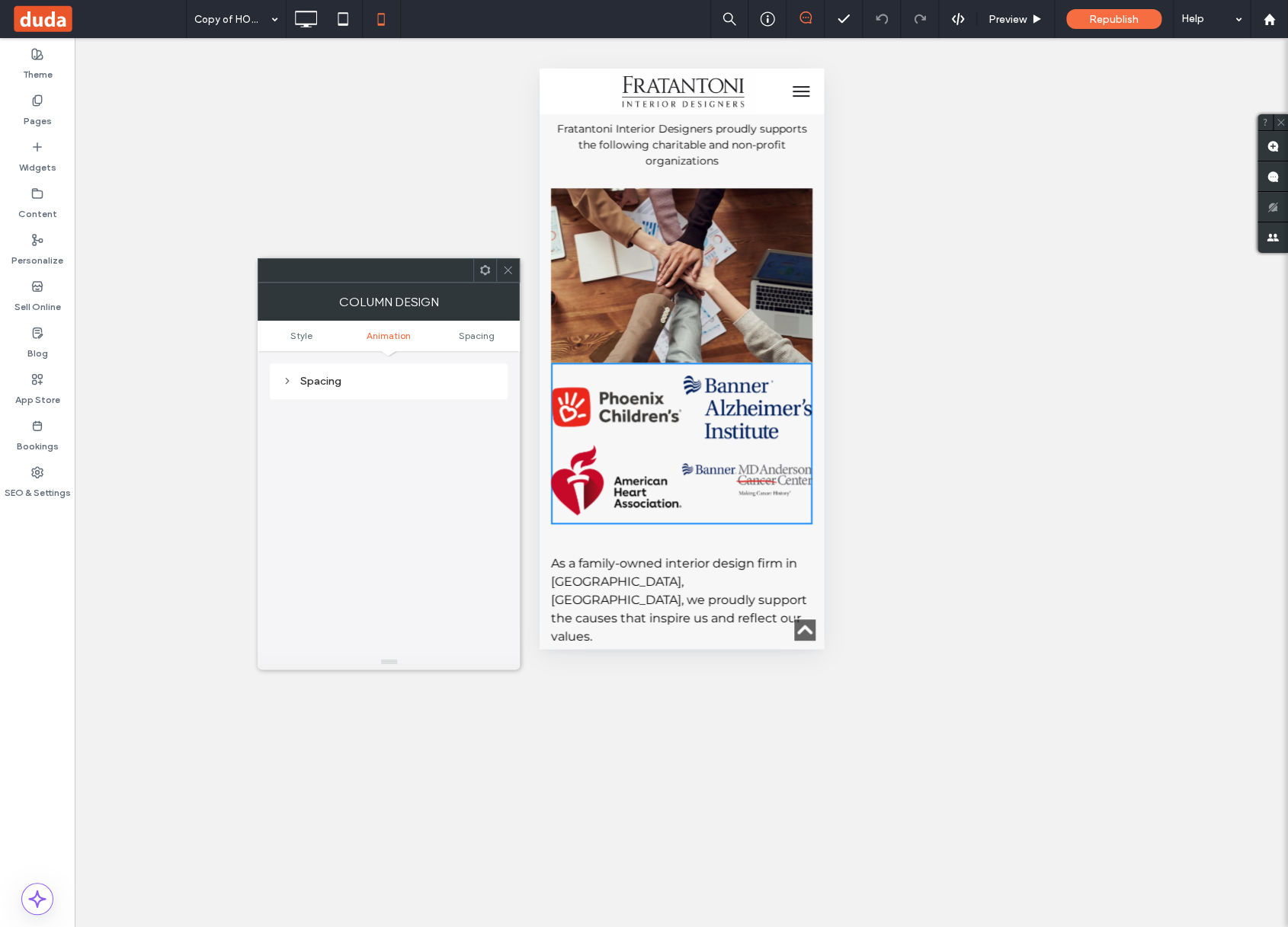
scroll to position [70, 0]
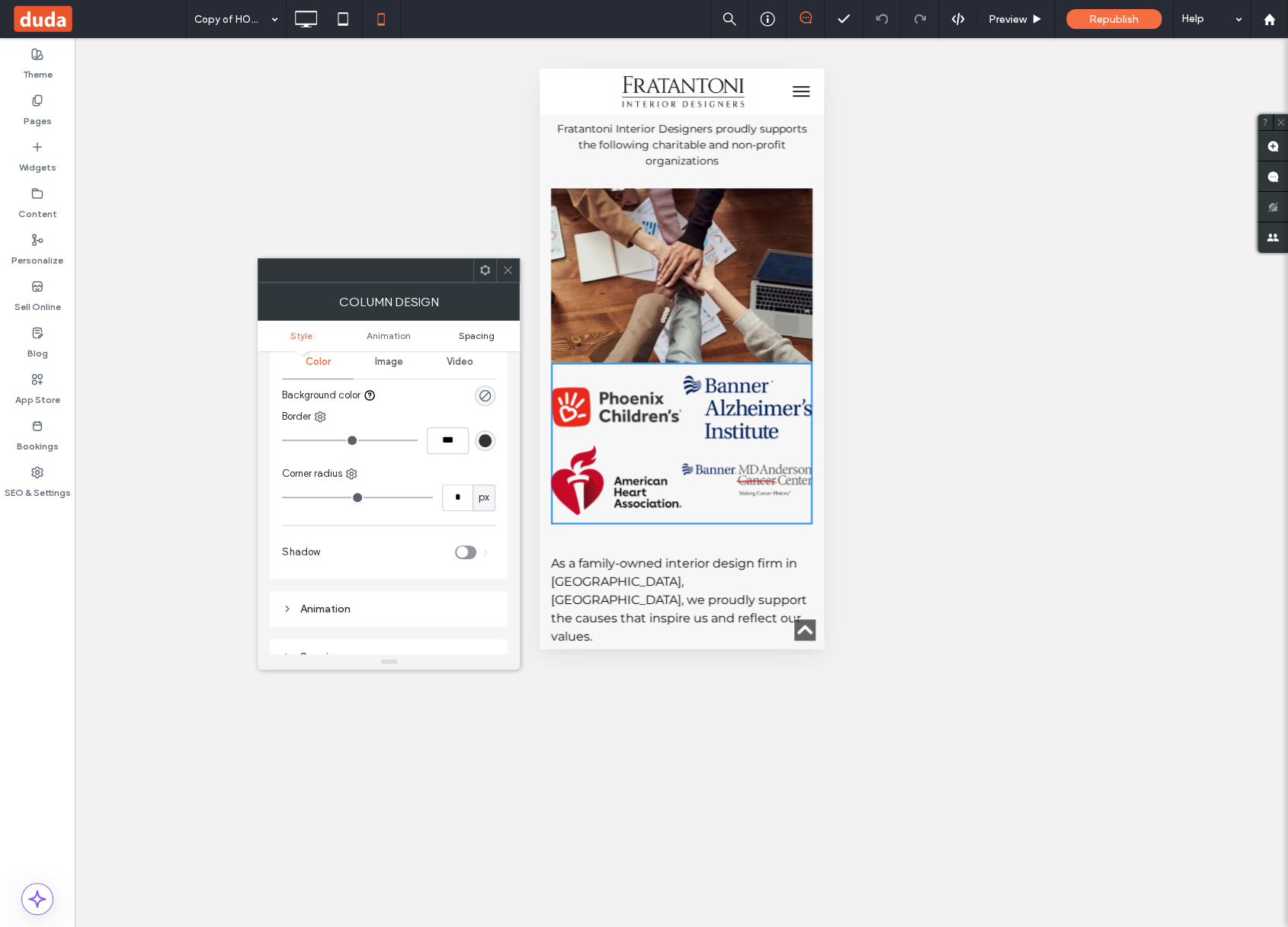
click at [461, 340] on span "Spacing" at bounding box center [476, 336] width 36 height 12
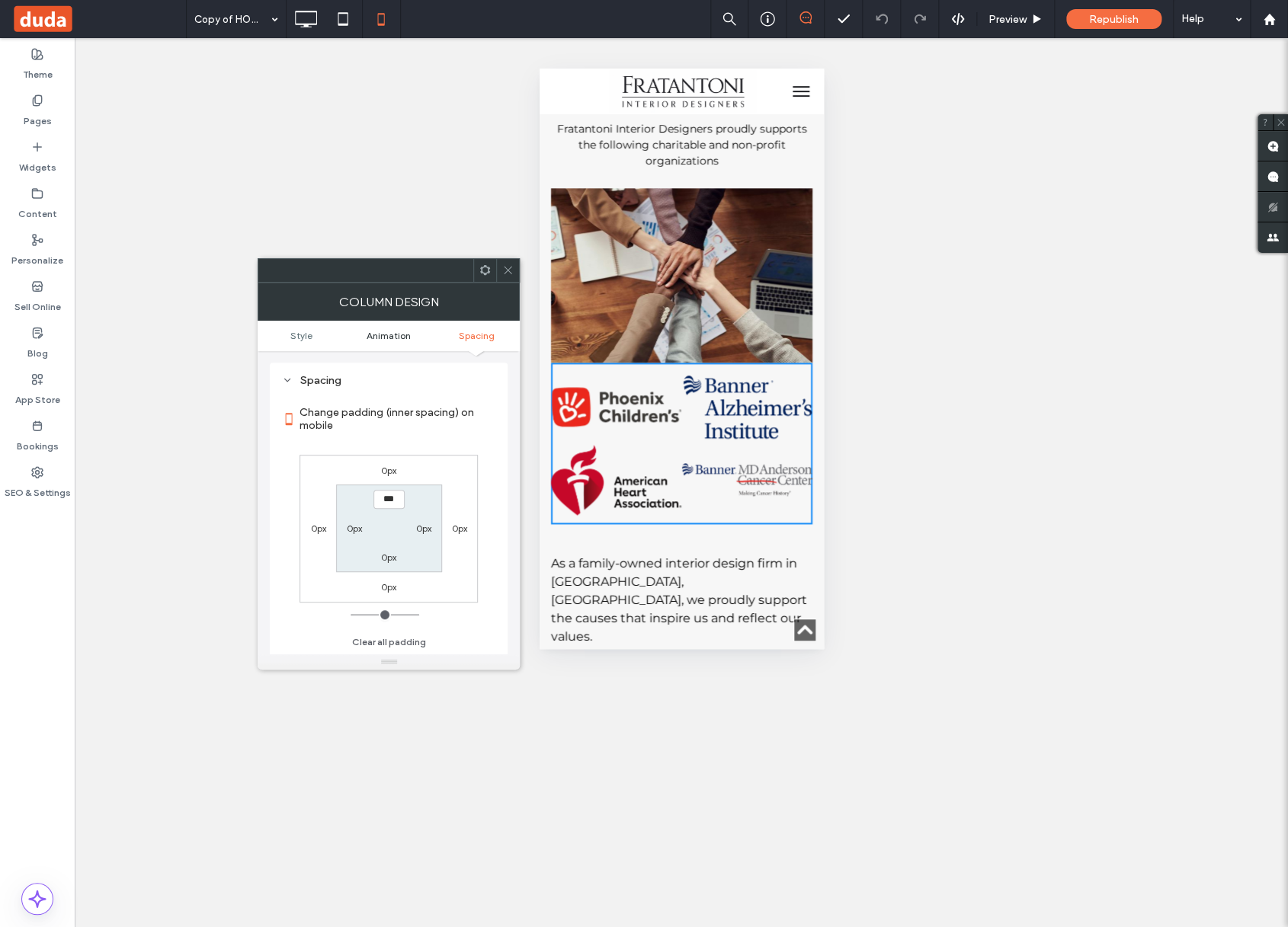
click at [394, 333] on span "Animation" at bounding box center [388, 336] width 44 height 12
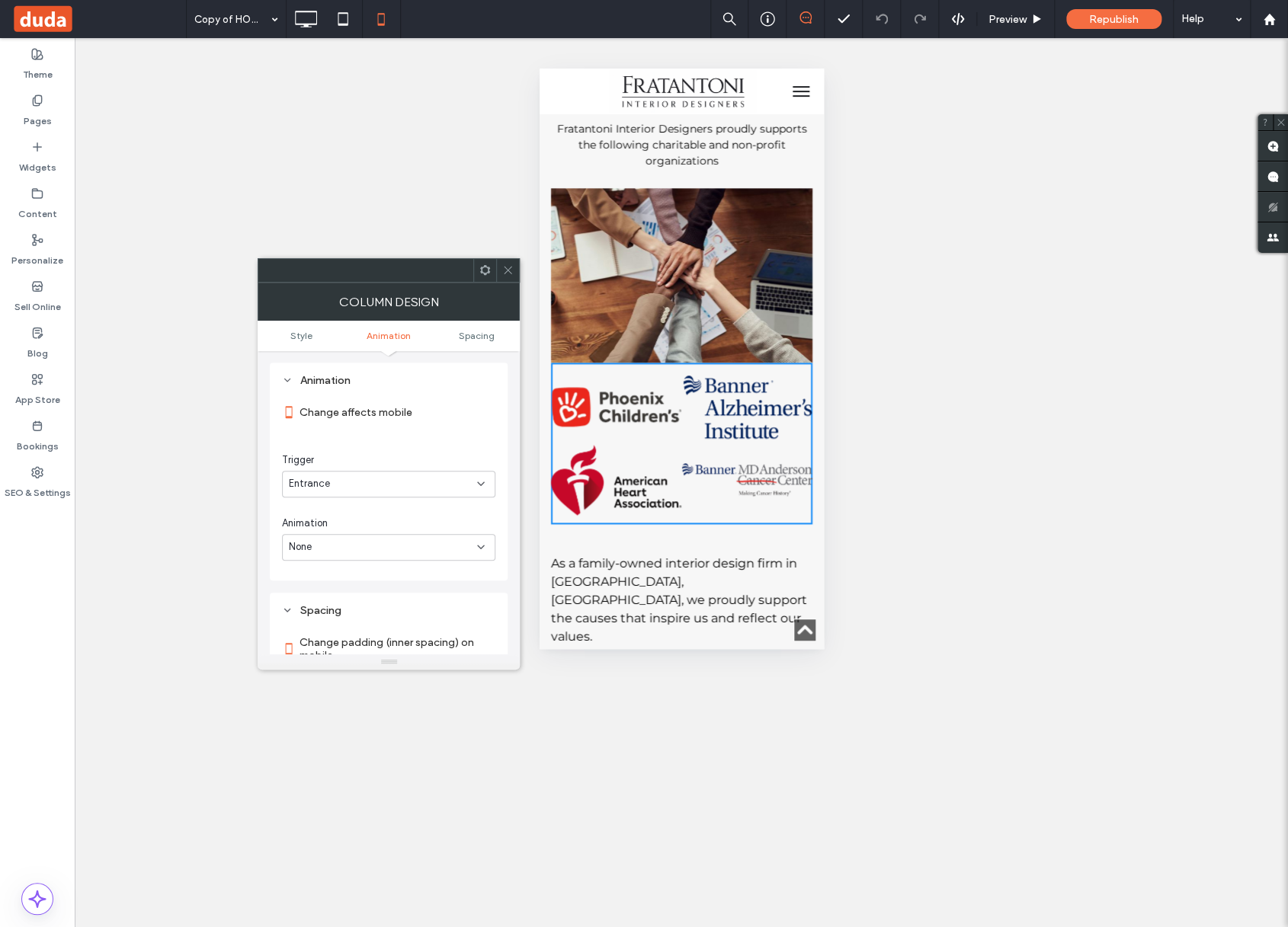
scroll to position [298, 0]
click at [440, 539] on div "None" at bounding box center [388, 548] width 214 height 27
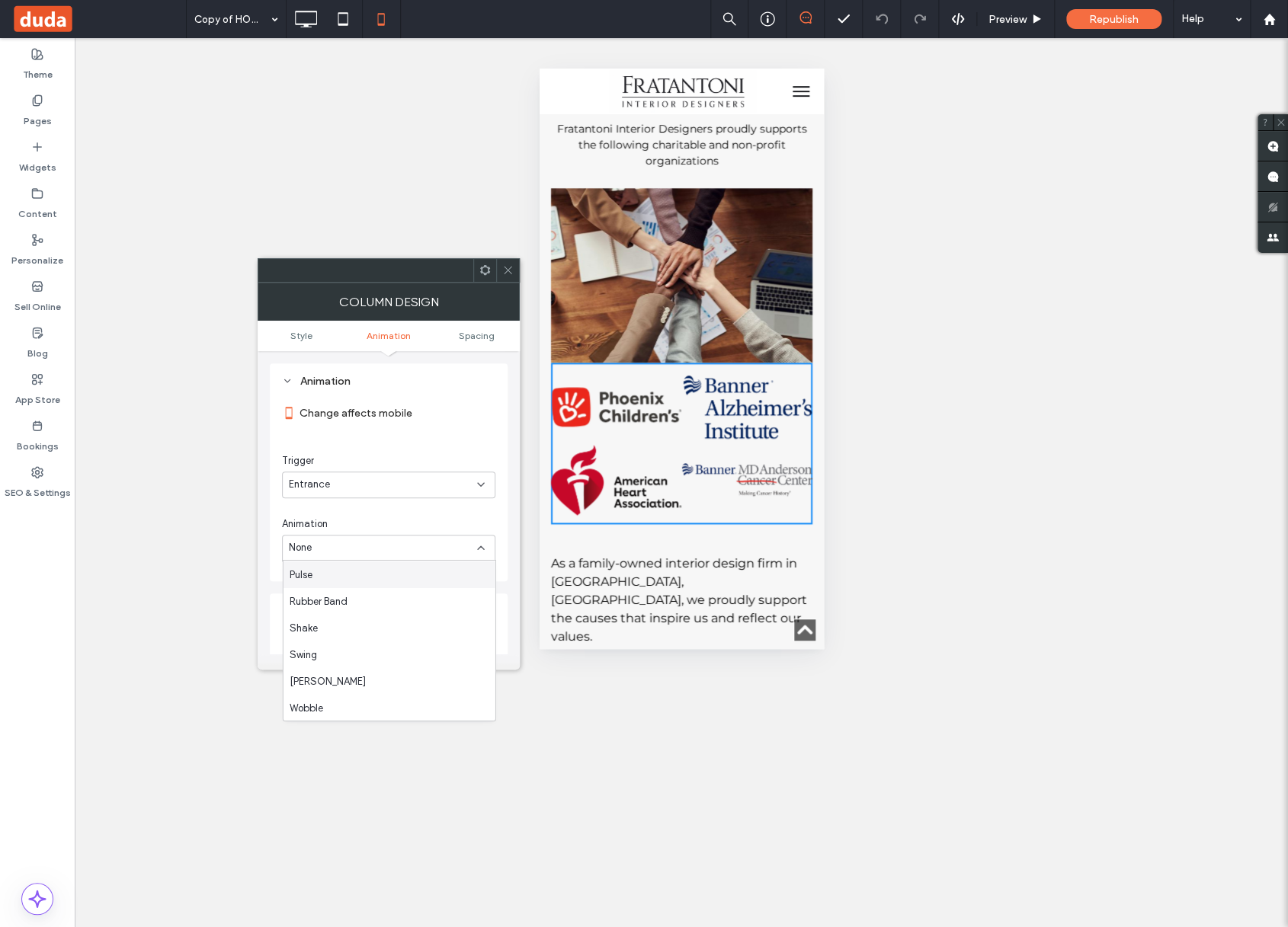
click at [511, 270] on icon at bounding box center [508, 270] width 12 height 12
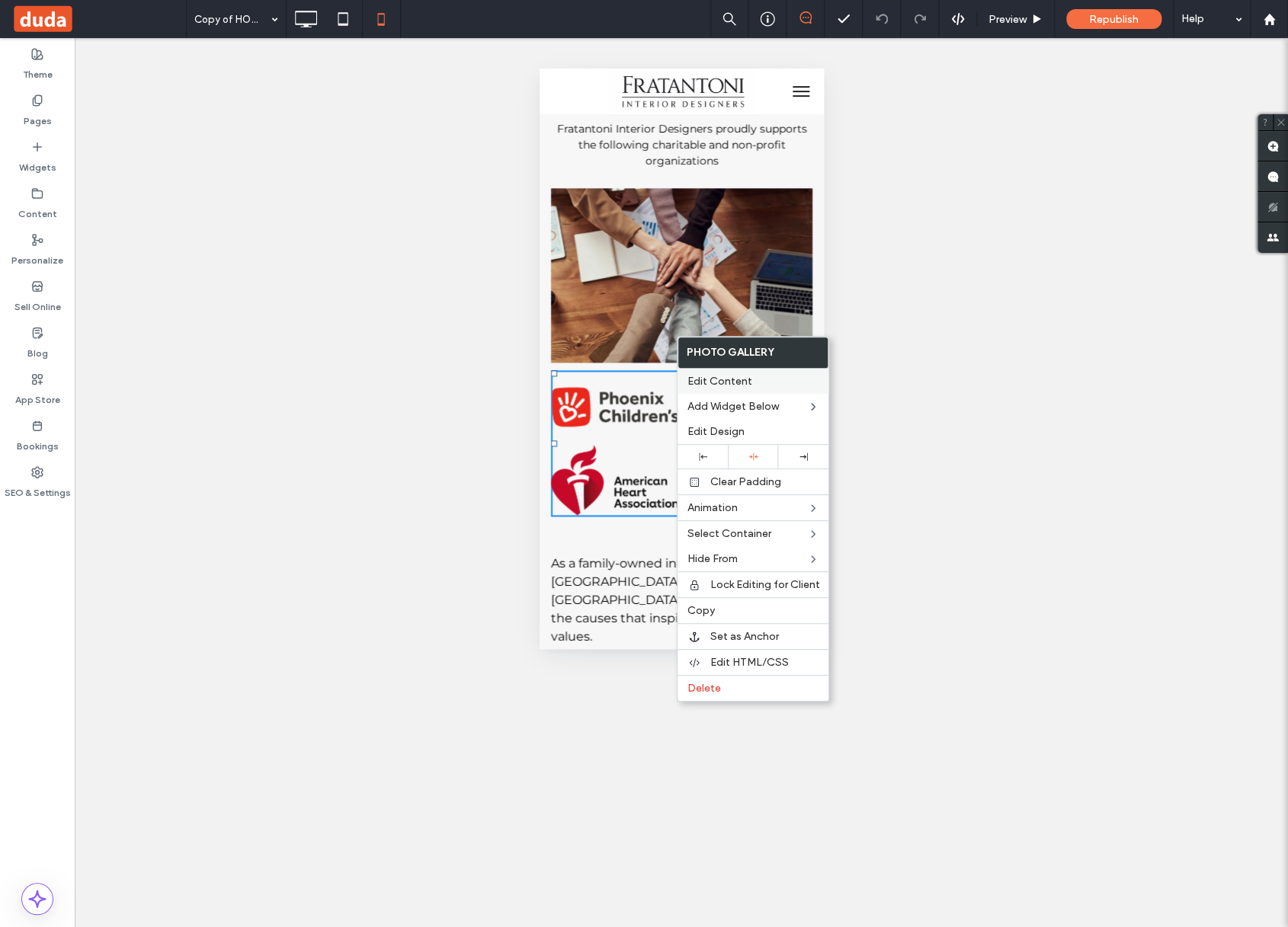
click at [733, 373] on div "Edit Content" at bounding box center [753, 382] width 151 height 25
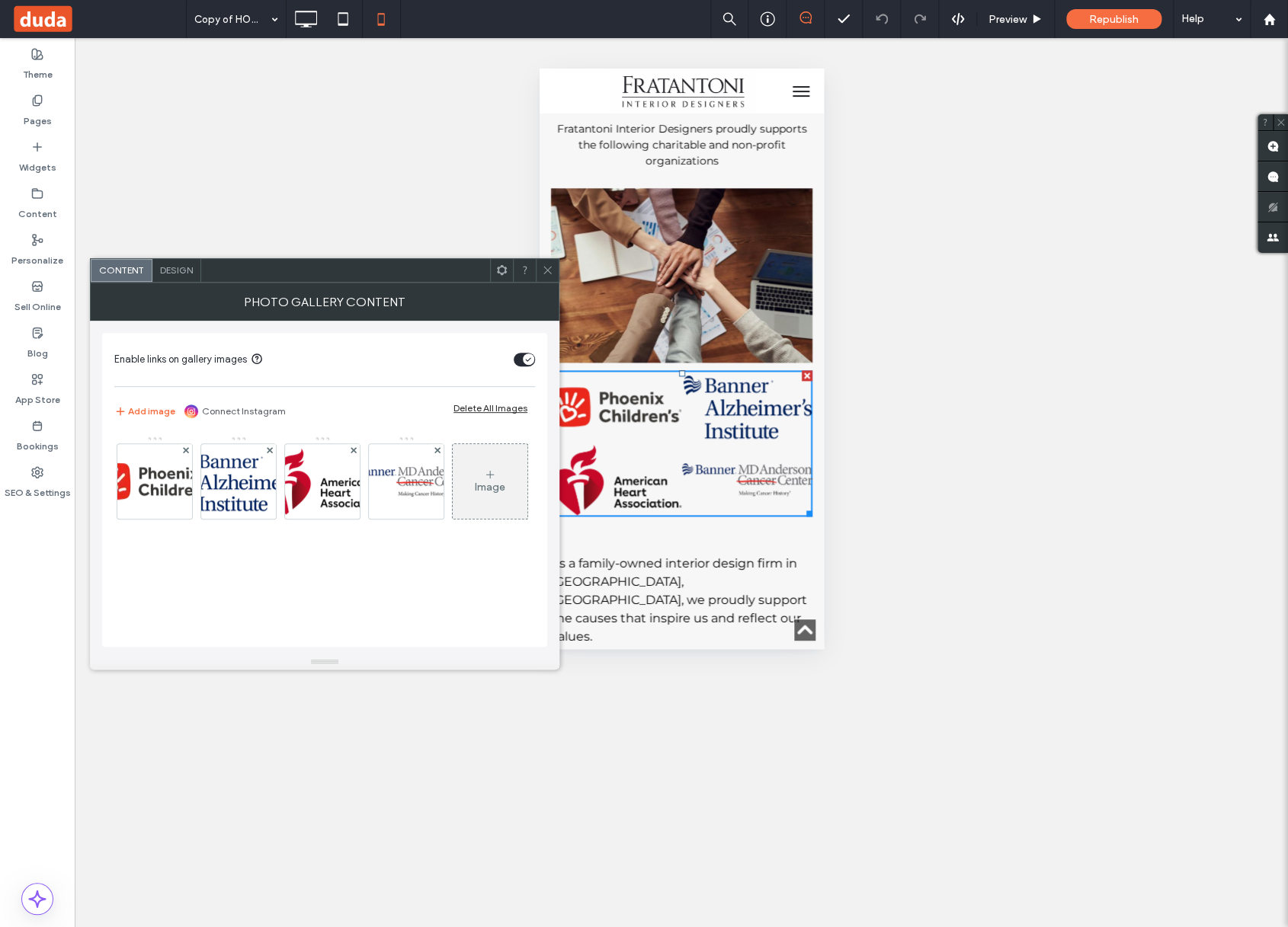
click at [175, 279] on div "Design" at bounding box center [176, 270] width 49 height 22
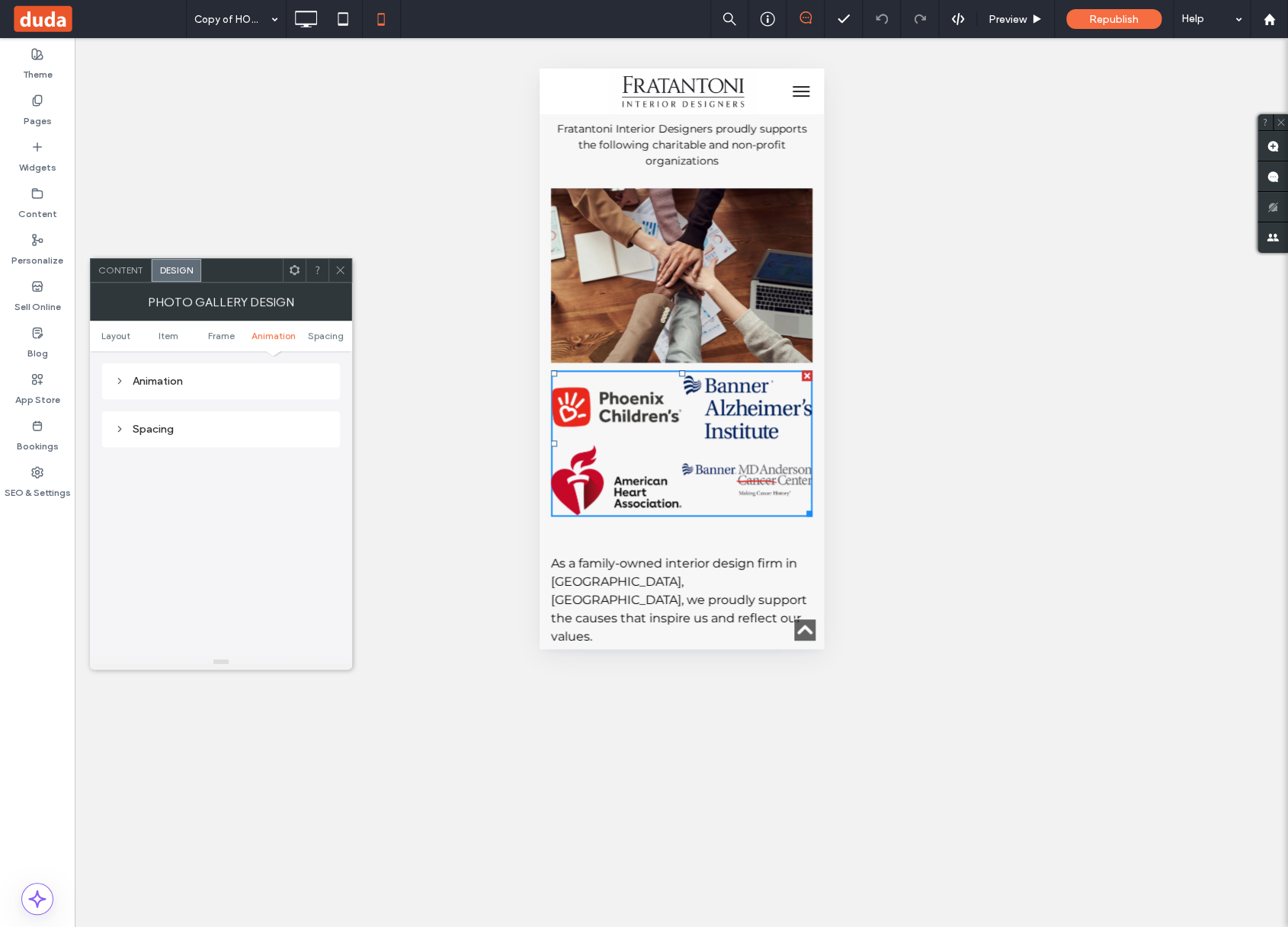
scroll to position [643, 0]
click at [306, 17] on icon at bounding box center [305, 19] width 31 height 31
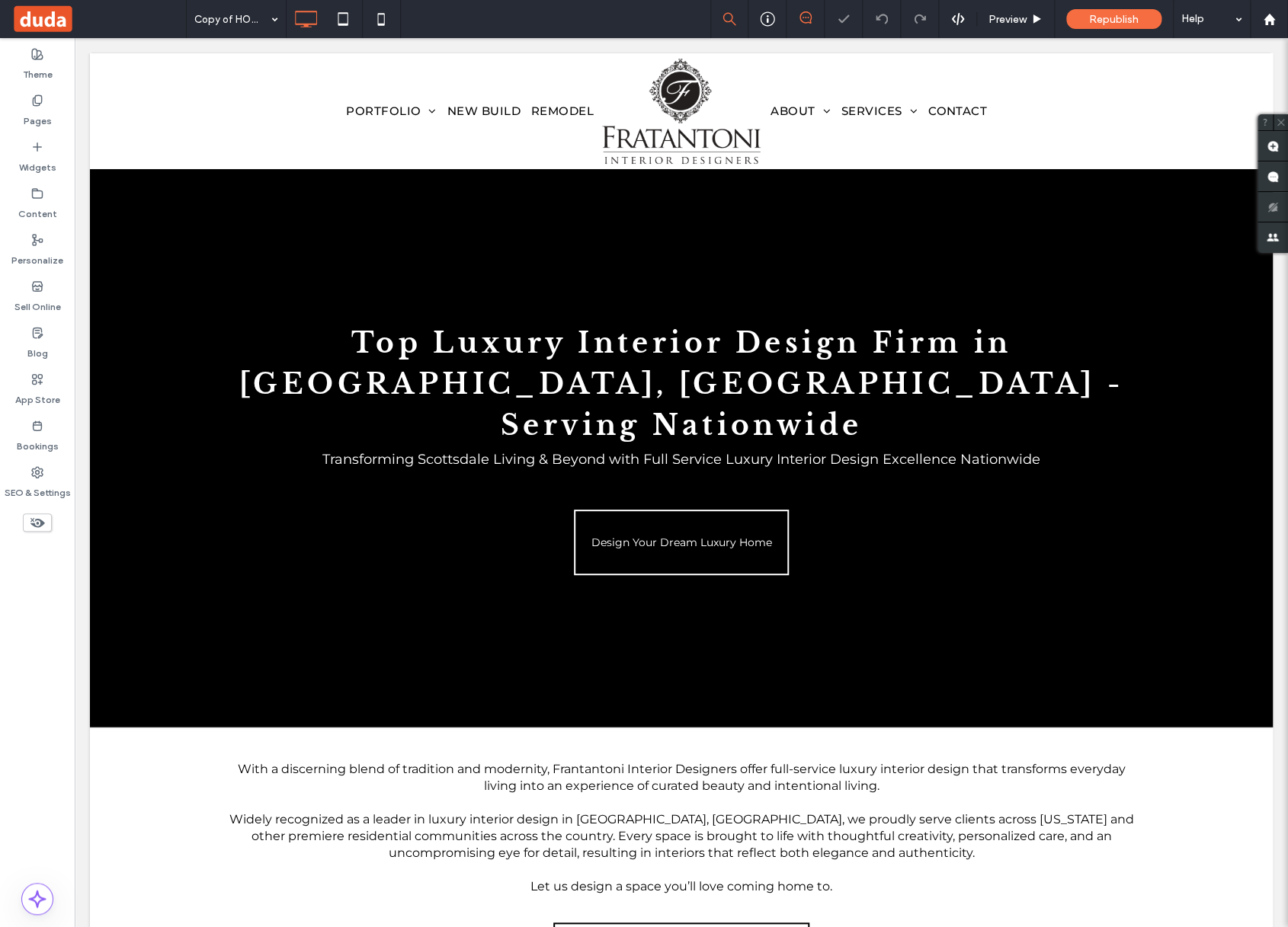
scroll to position [0, 0]
